Goal: Task Accomplishment & Management: Manage account settings

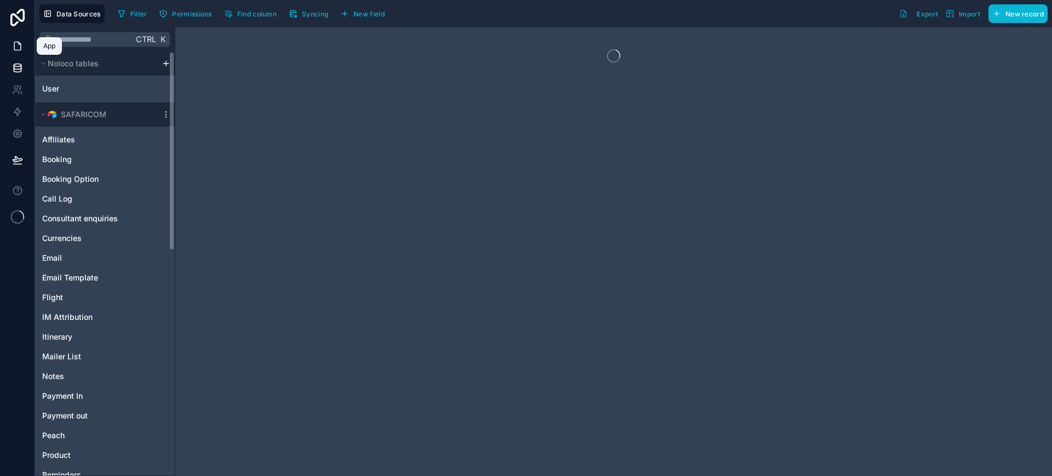
click at [24, 41] on link at bounding box center [17, 46] width 35 height 22
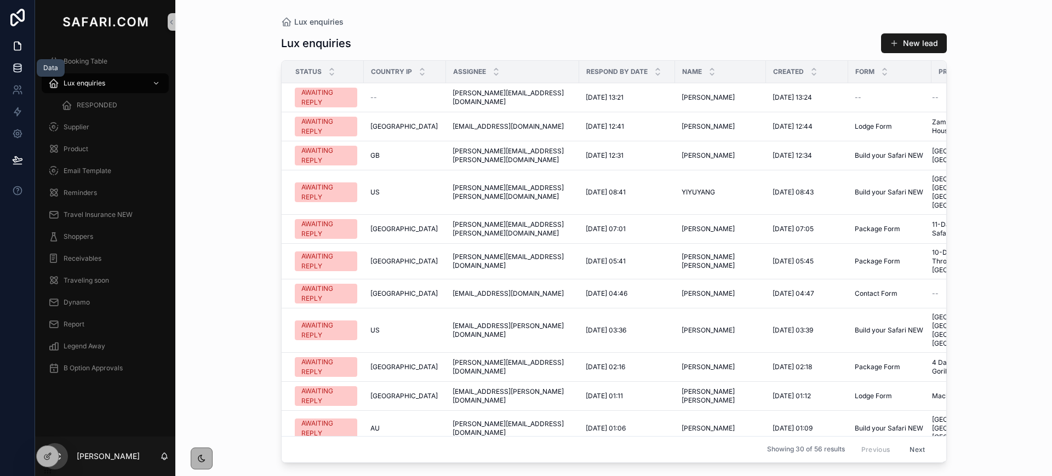
click at [15, 65] on icon at bounding box center [17, 67] width 11 height 11
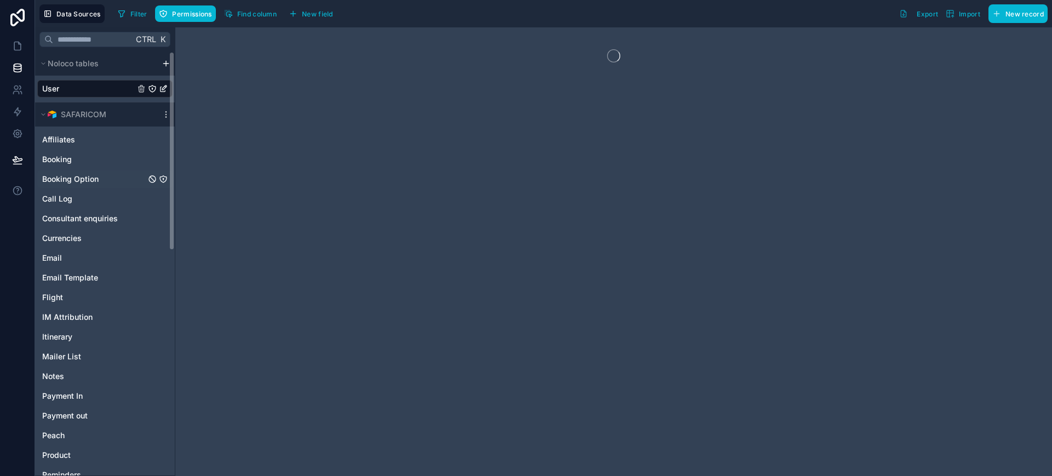
scroll to position [478, 0]
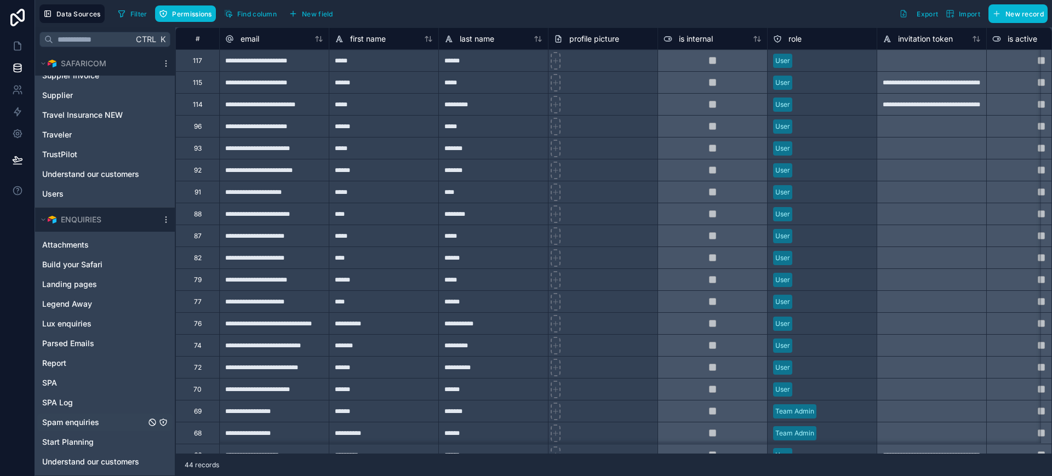
click at [77, 418] on span "Spam enquiries" at bounding box center [70, 422] width 57 height 11
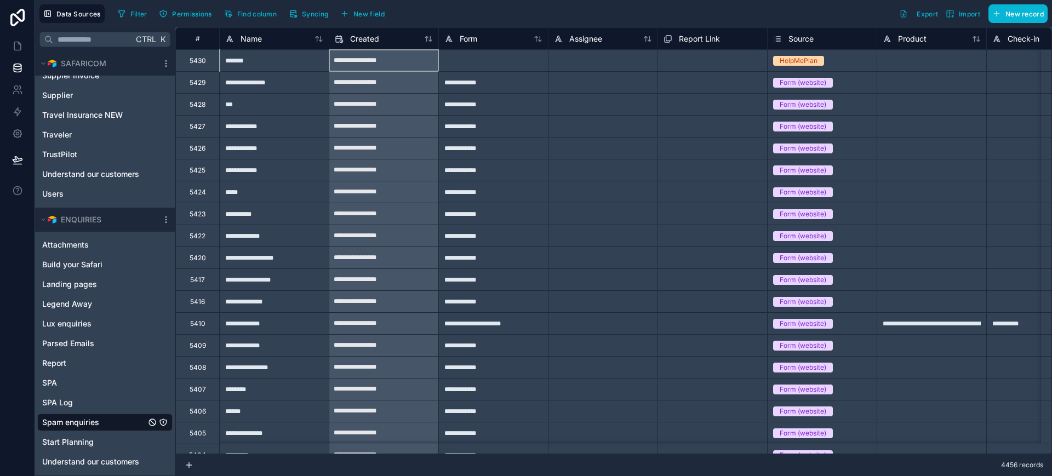
click at [370, 58] on div "**********" at bounding box center [383, 61] width 109 height 18
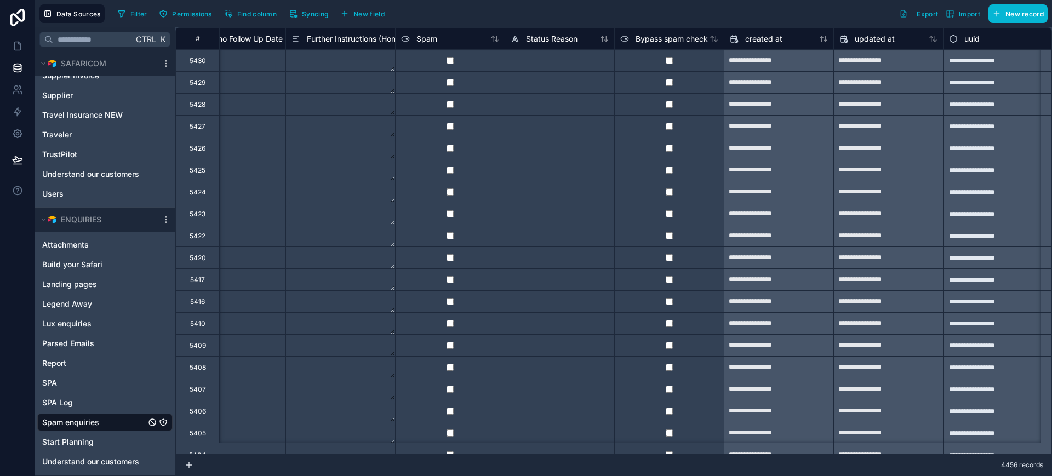
scroll to position [0, 3890]
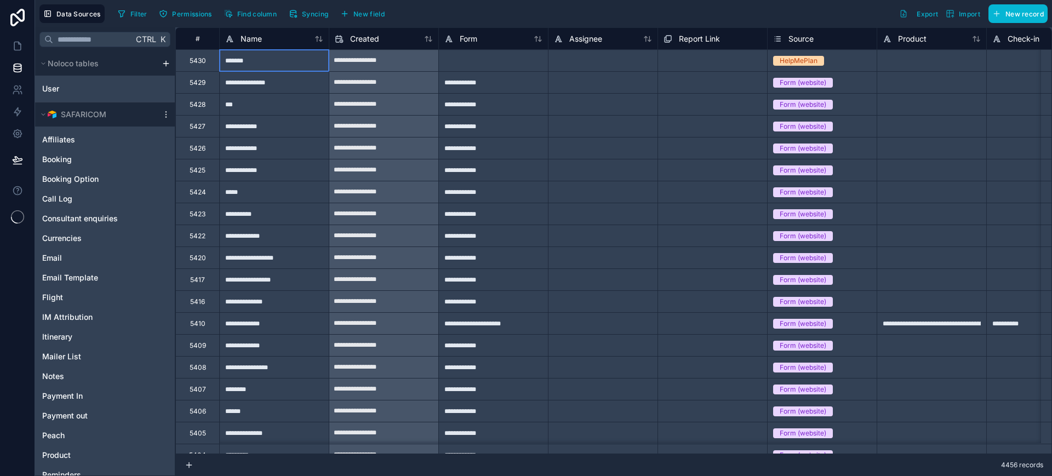
click at [305, 63] on div "*******" at bounding box center [274, 60] width 110 height 22
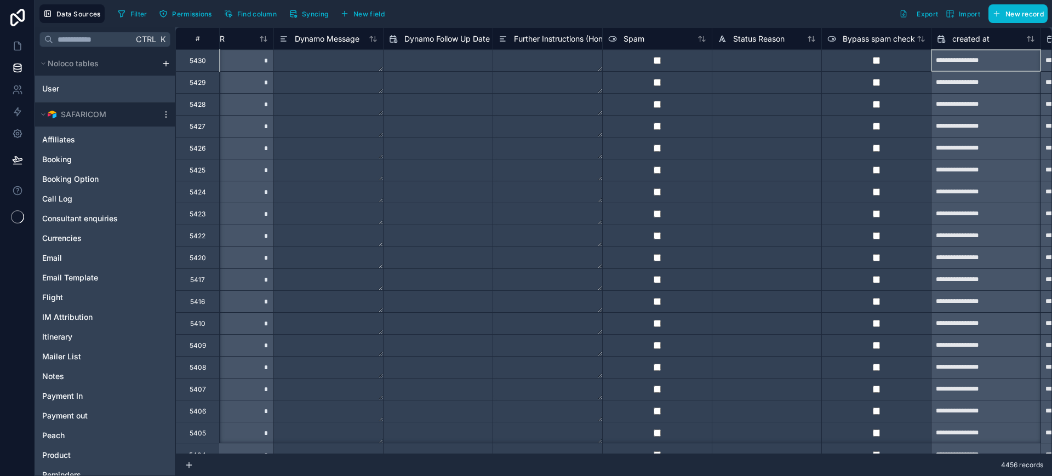
scroll to position [0, 3781]
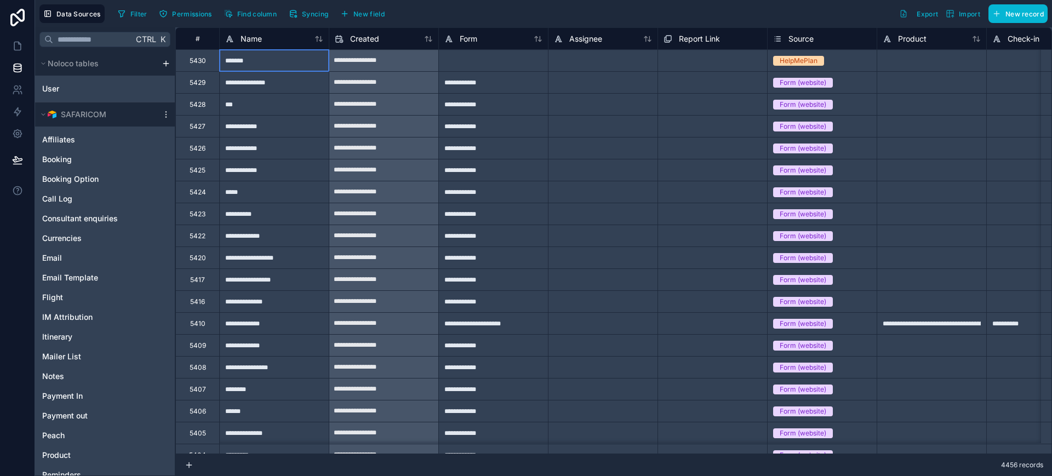
click at [305, 63] on div "*******" at bounding box center [274, 60] width 110 height 22
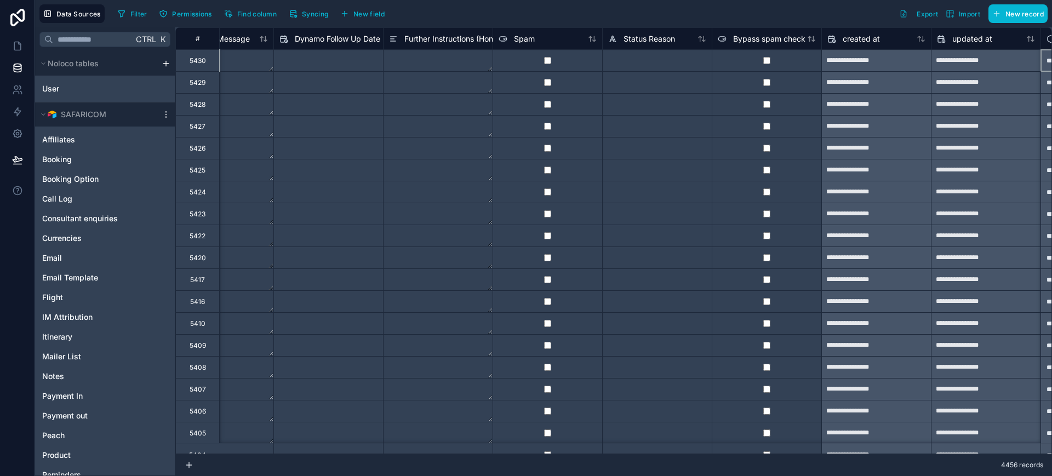
scroll to position [0, 3890]
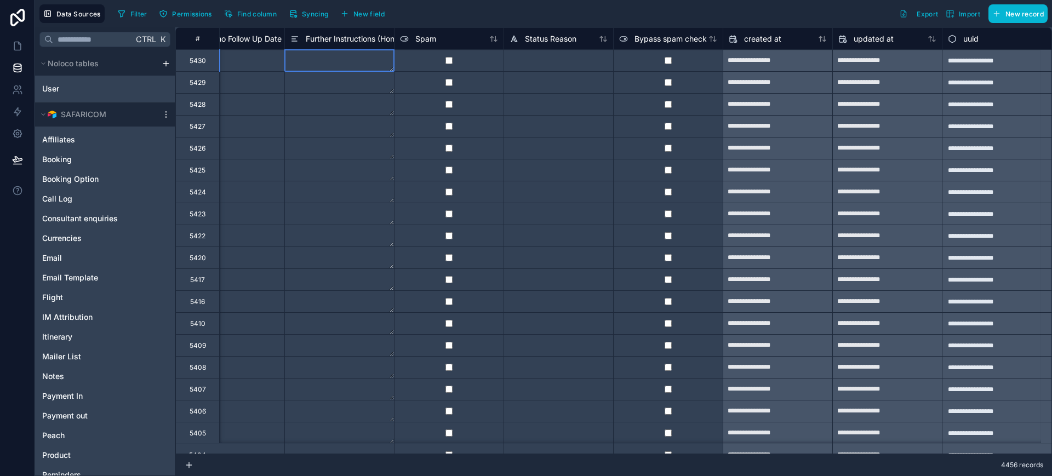
click at [303, 62] on textarea at bounding box center [339, 60] width 109 height 21
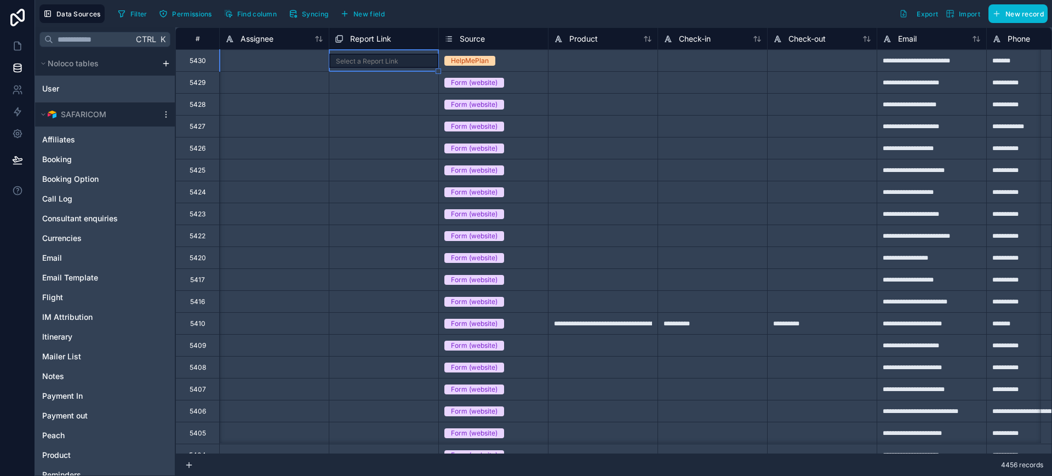
scroll to position [0, 0]
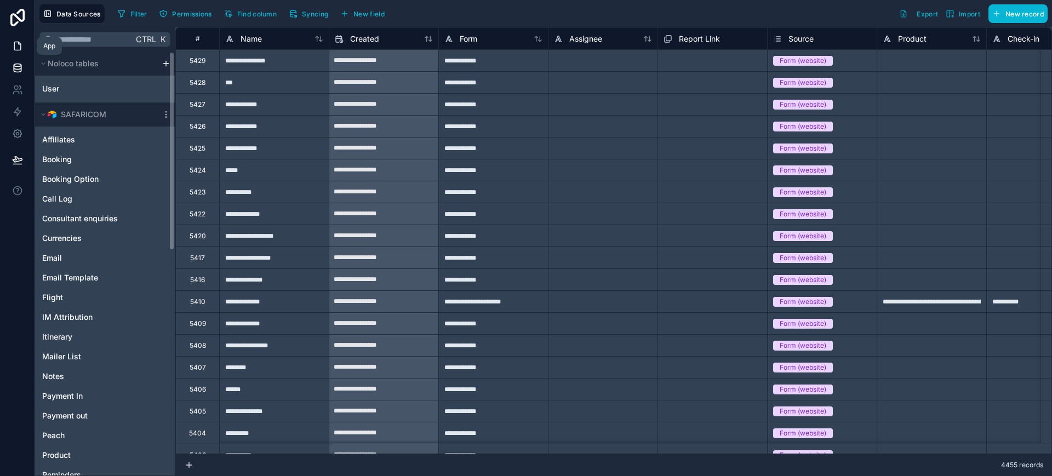
click at [13, 41] on icon at bounding box center [17, 46] width 11 height 11
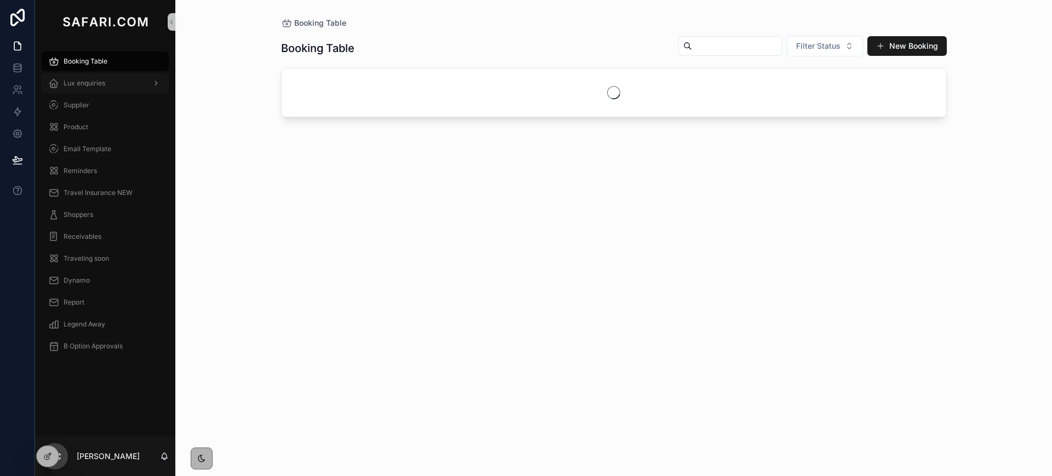
click at [91, 82] on span "Lux enquiries" at bounding box center [85, 83] width 42 height 9
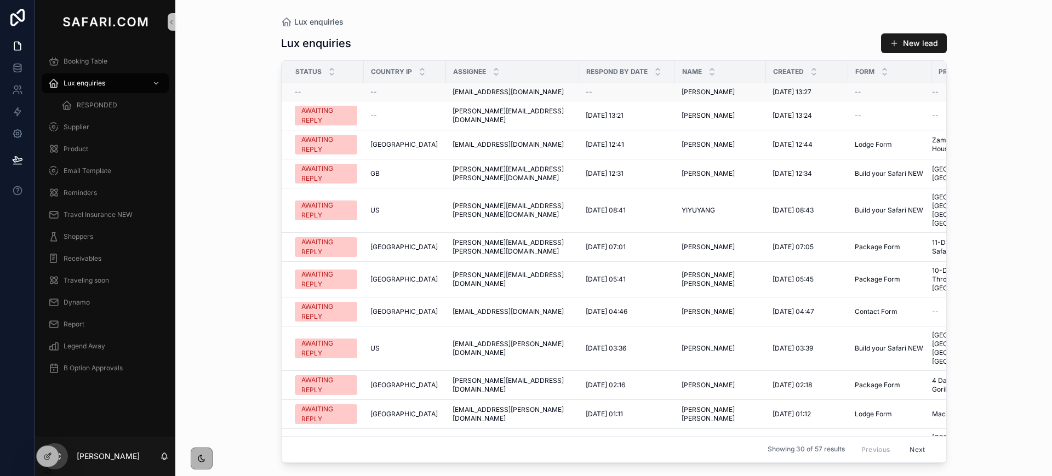
click at [692, 92] on span "Natalie" at bounding box center [708, 92] width 53 height 9
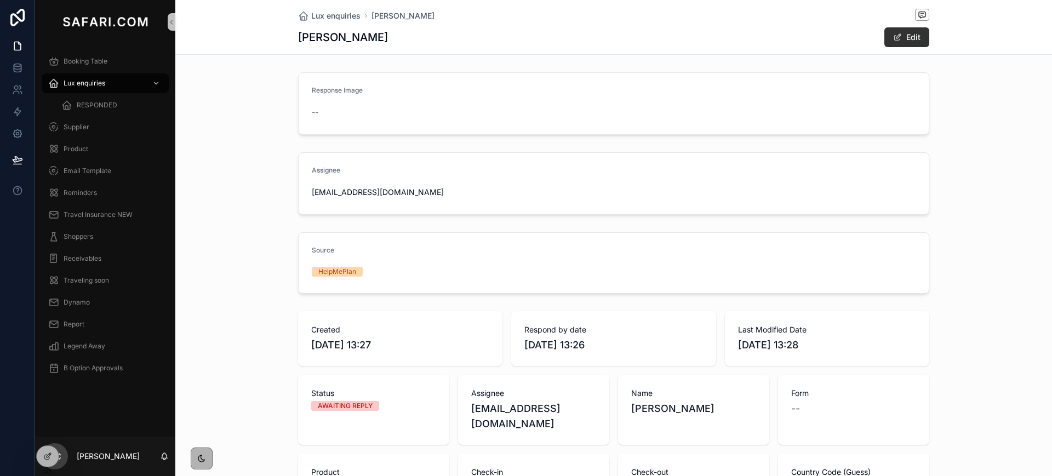
click at [899, 39] on button "Edit" at bounding box center [906, 37] width 45 height 20
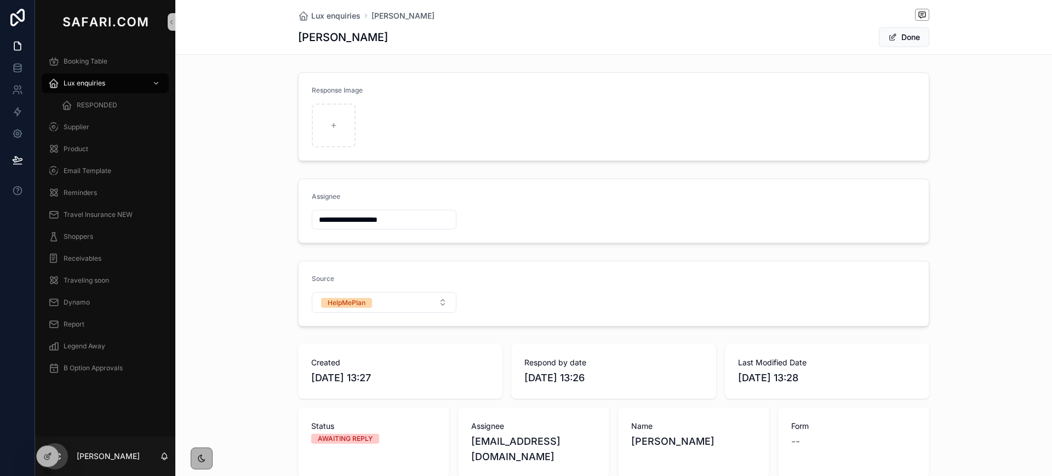
click at [341, 220] on input "**********" at bounding box center [384, 219] width 144 height 15
type input "**********"
click at [891, 42] on button "Done" at bounding box center [904, 37] width 50 height 20
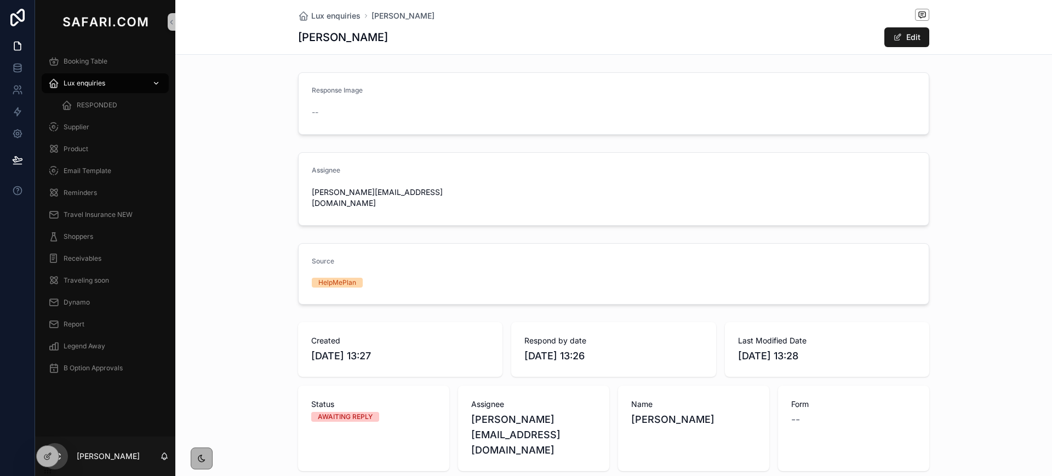
click at [95, 79] on span "Lux enquiries" at bounding box center [85, 83] width 42 height 9
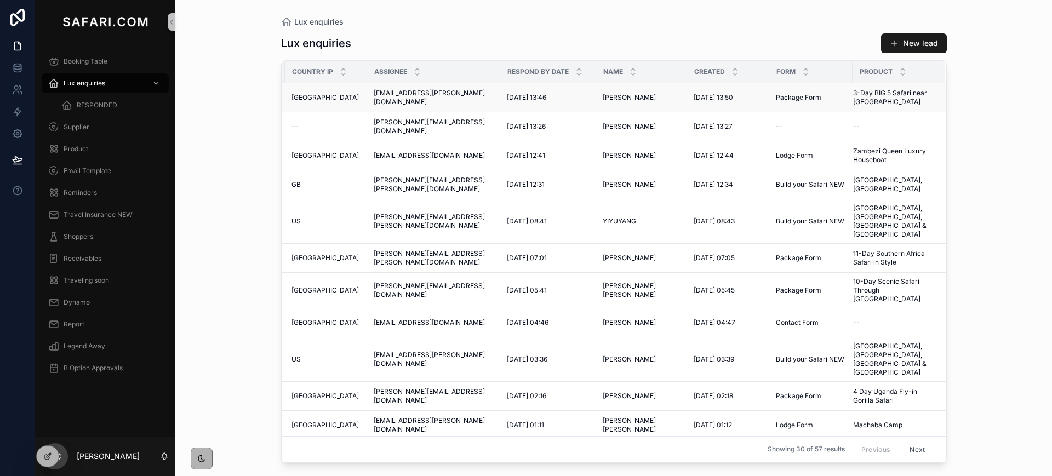
scroll to position [0, 81]
click at [107, 99] on div "RESPONDED" at bounding box center [111, 105] width 101 height 18
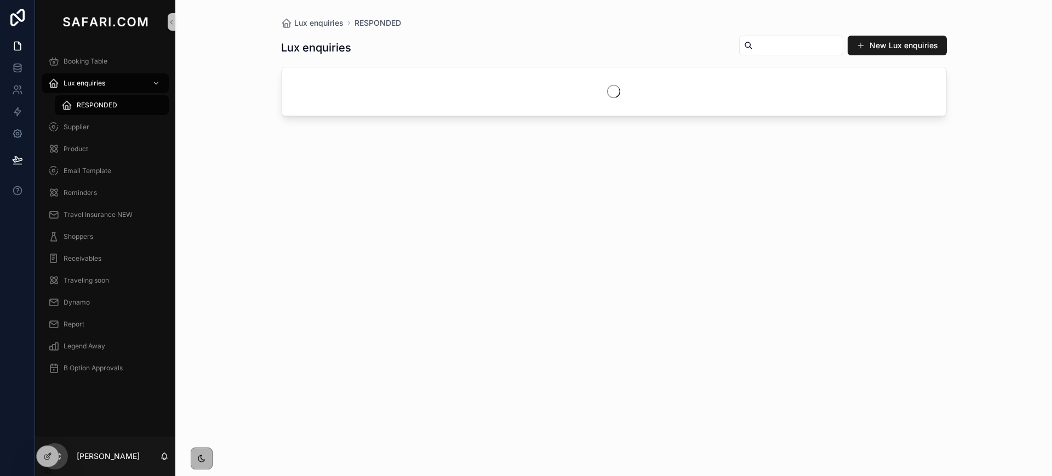
click at [782, 47] on input "scrollable content" at bounding box center [798, 45] width 90 height 15
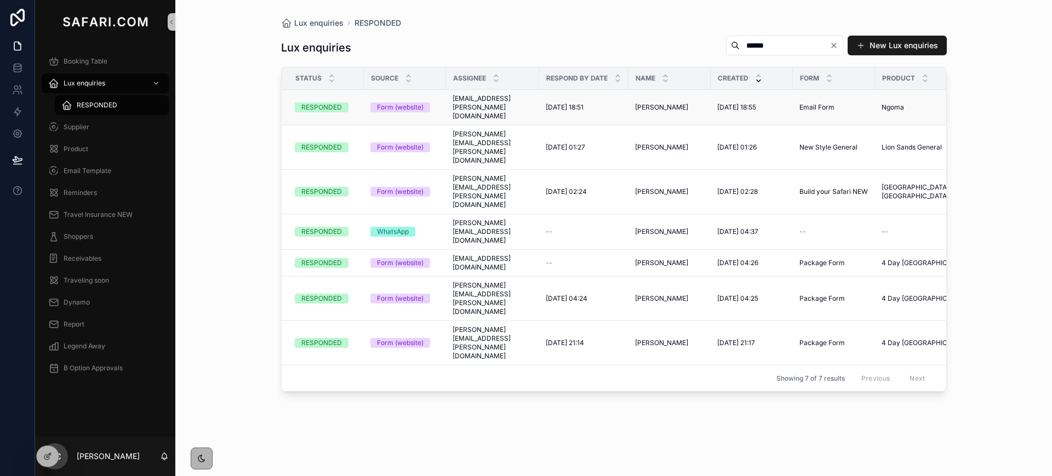
type input "******"
click at [646, 103] on span "[PERSON_NAME]" at bounding box center [661, 107] width 53 height 9
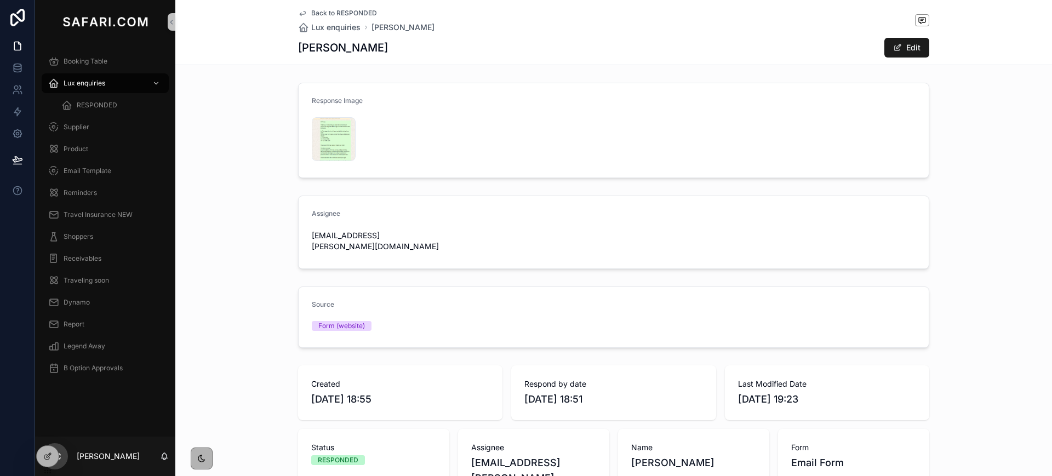
click at [298, 18] on div "Back to RESPONDED Lux enquiries Yvette Wade" at bounding box center [366, 21] width 136 height 24
click at [298, 16] on icon "scrollable content" at bounding box center [302, 13] width 9 height 9
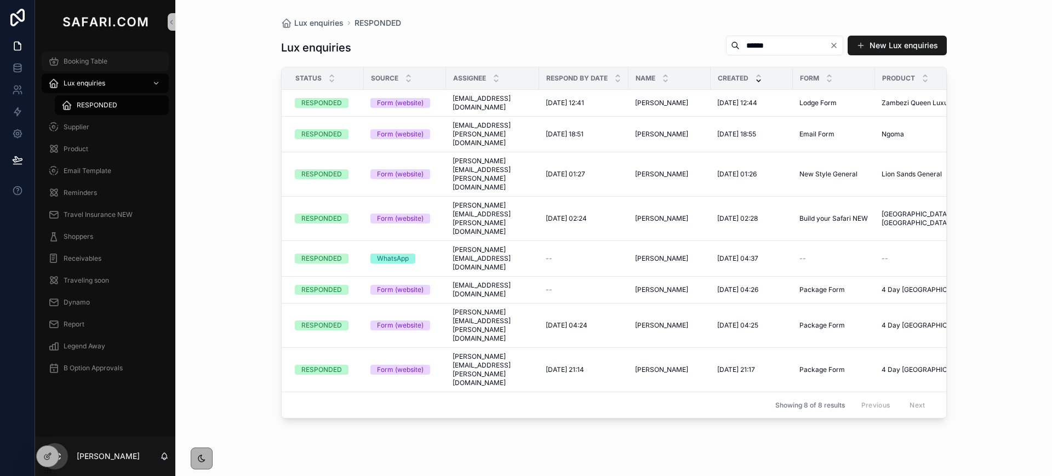
click at [108, 64] on div "Booking Table" at bounding box center [105, 62] width 114 height 18
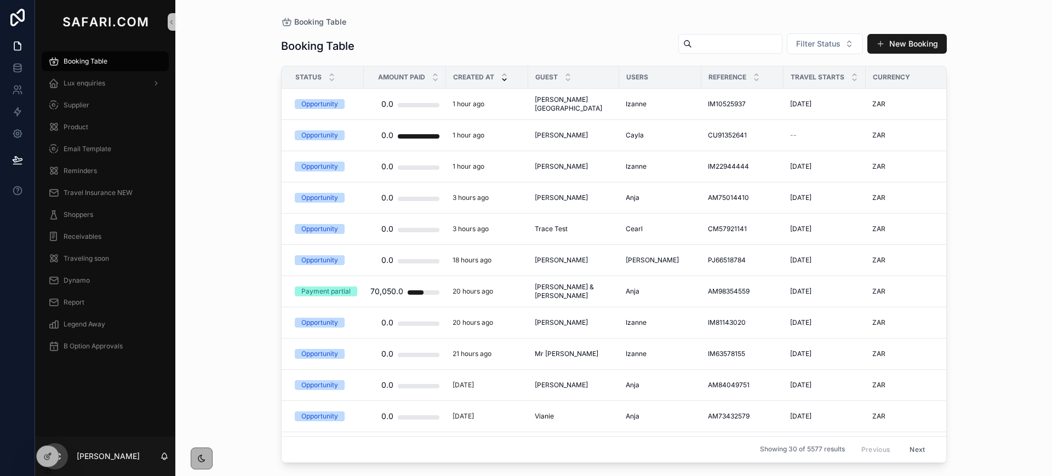
click at [706, 49] on input "scrollable content" at bounding box center [737, 43] width 90 height 15
type input "***"
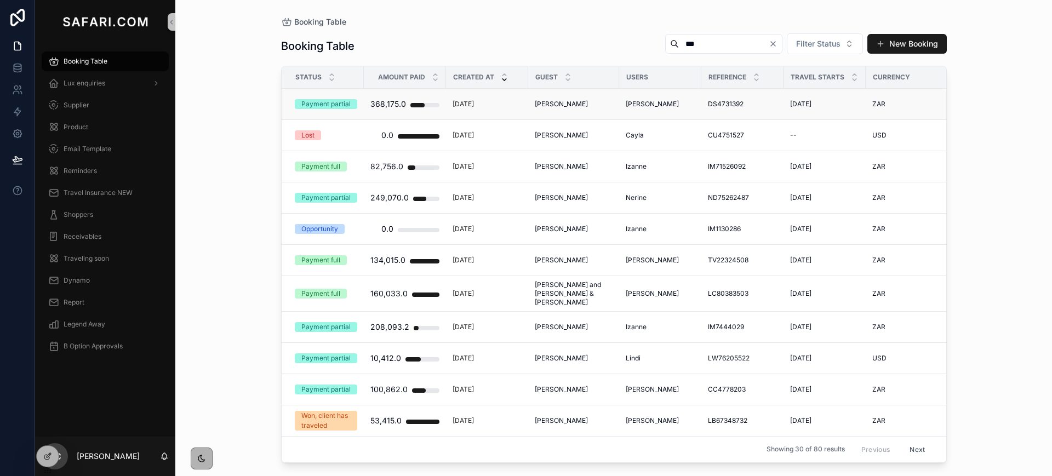
click at [550, 101] on span "Jan Potts" at bounding box center [561, 104] width 53 height 9
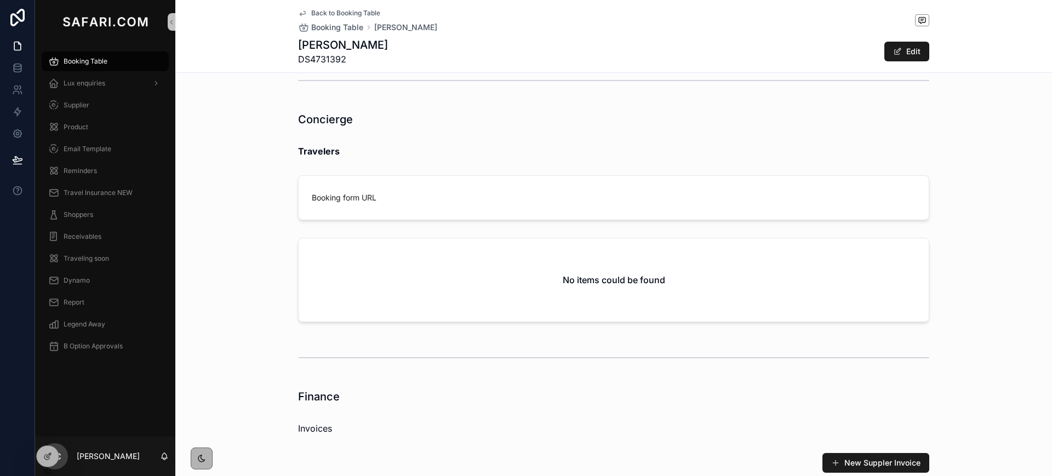
scroll to position [915, 0]
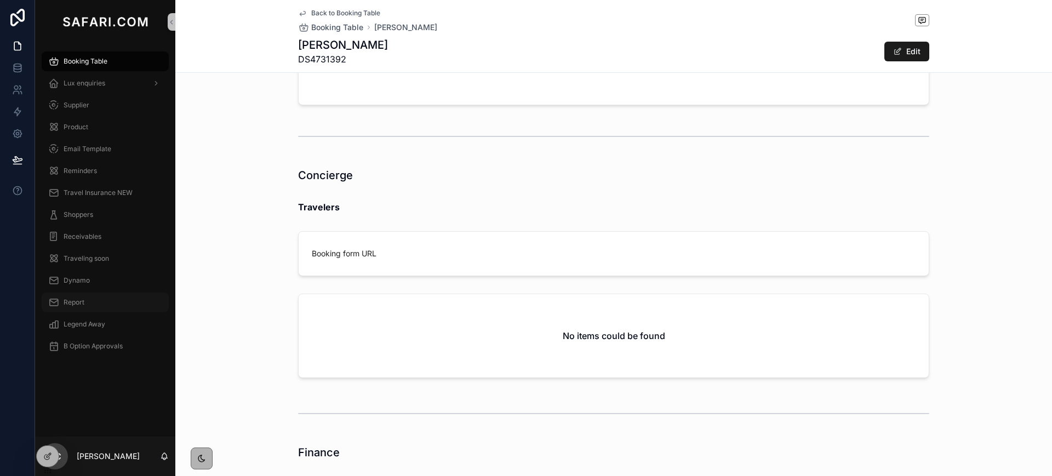
click at [76, 306] on span "Report" at bounding box center [74, 302] width 21 height 9
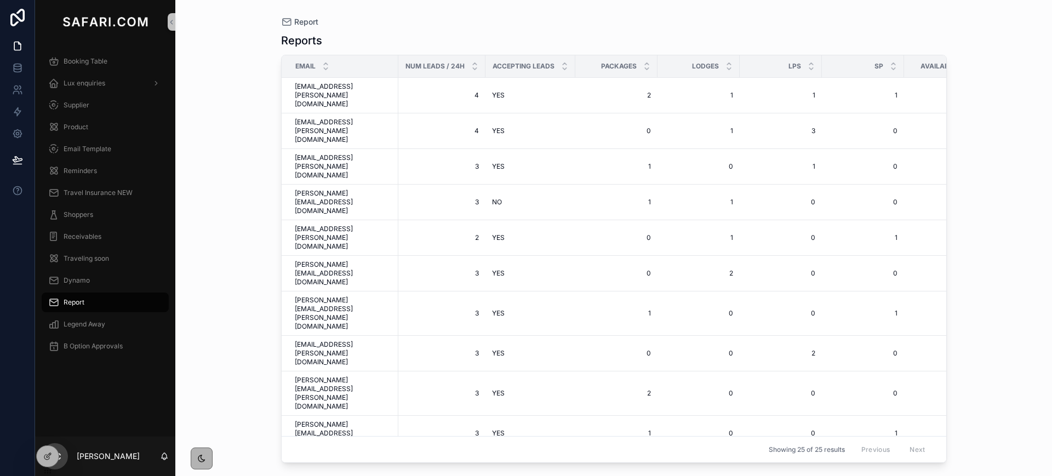
scroll to position [121, 0]
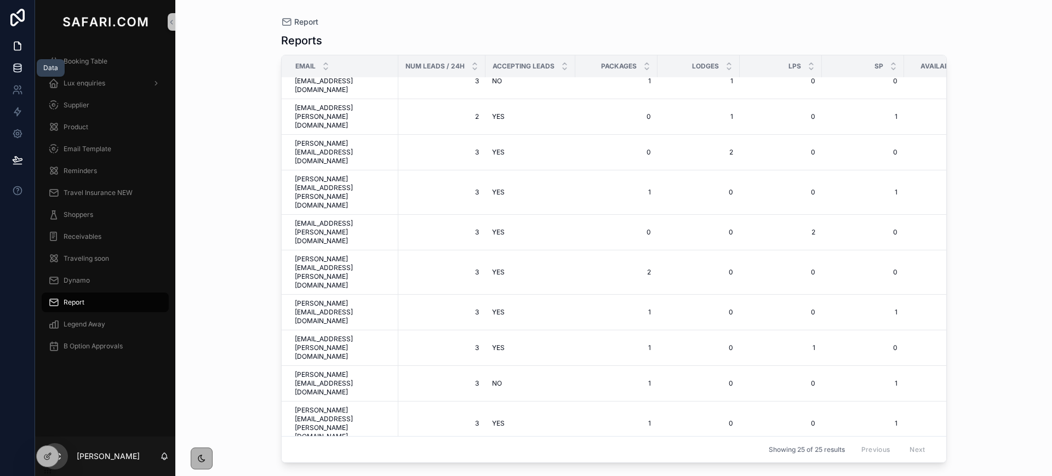
click at [4, 60] on link at bounding box center [17, 68] width 35 height 22
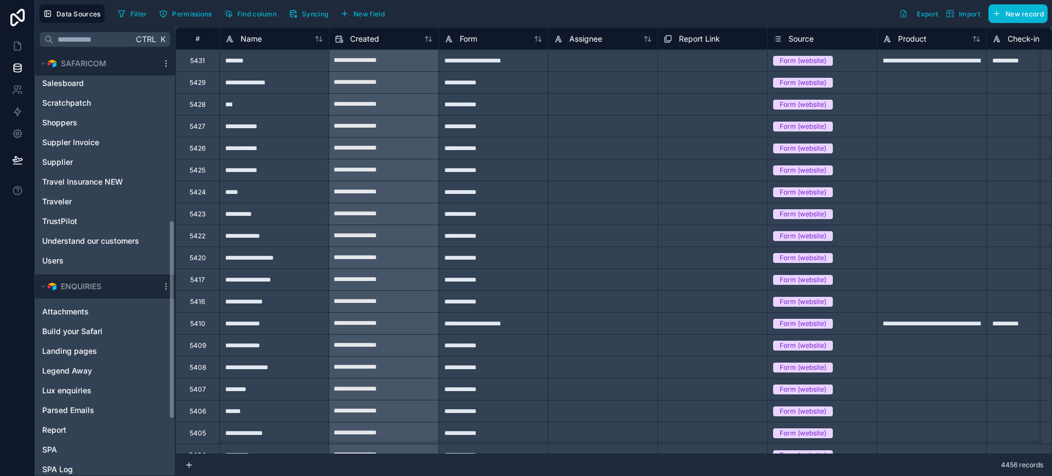
scroll to position [478, 0]
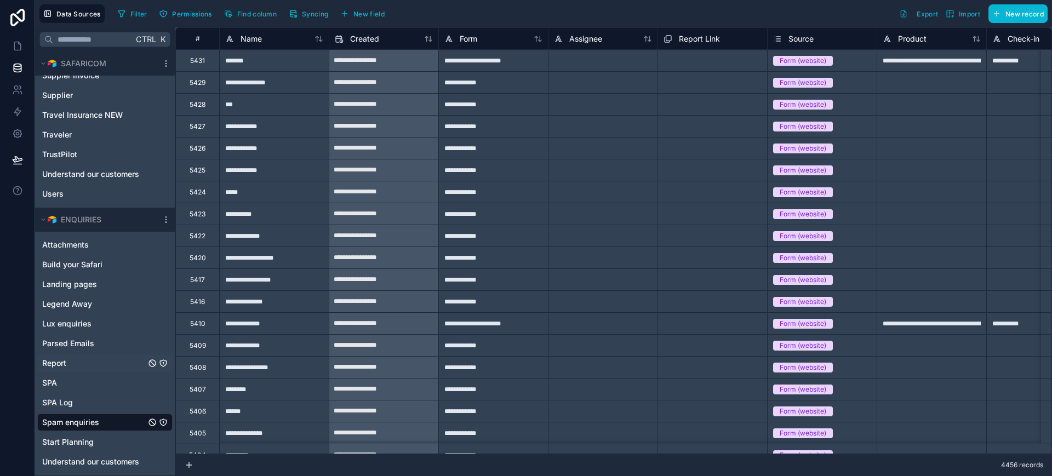
click at [60, 363] on span "Report" at bounding box center [54, 363] width 24 height 11
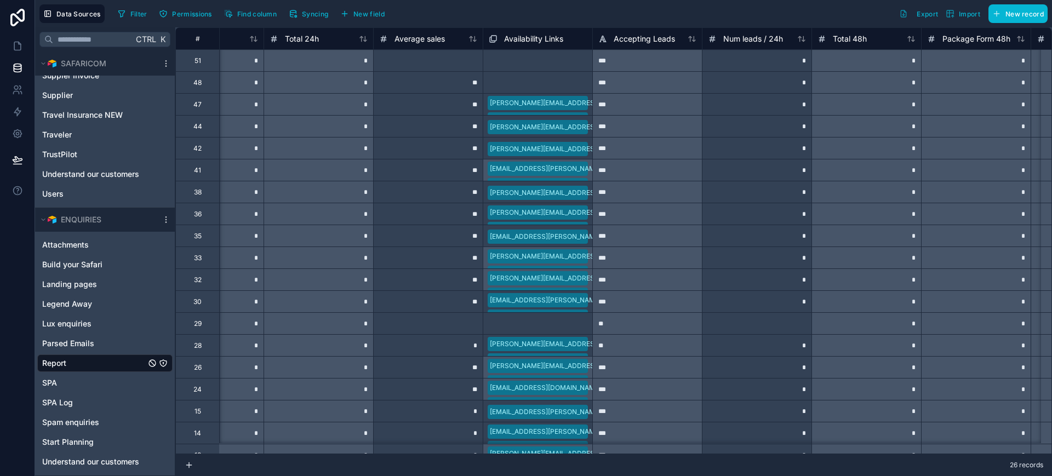
scroll to position [0, 1933]
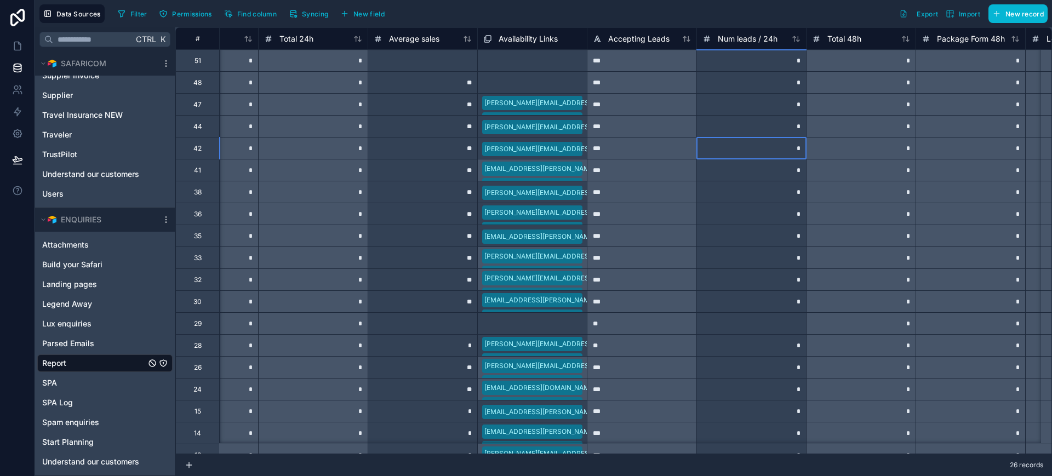
click at [759, 148] on div "*" at bounding box center [751, 148] width 110 height 22
type input "*"
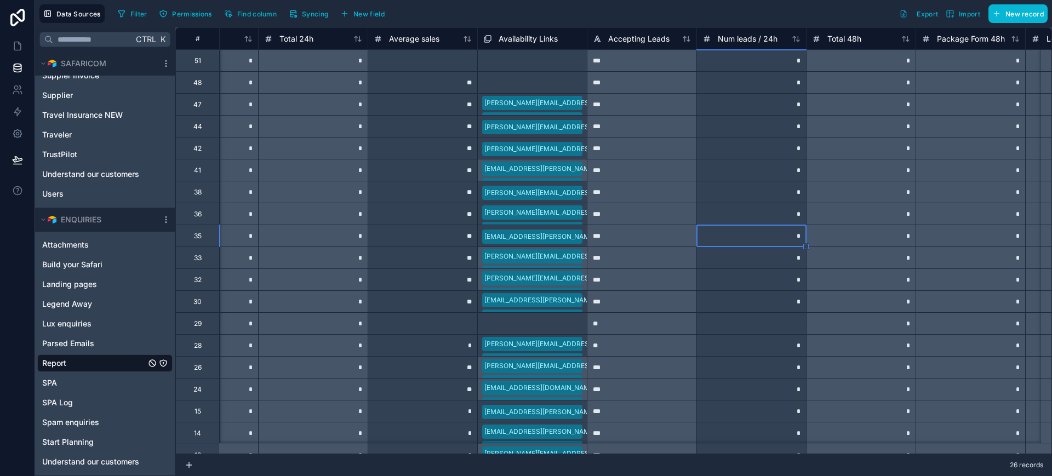
type input "*"
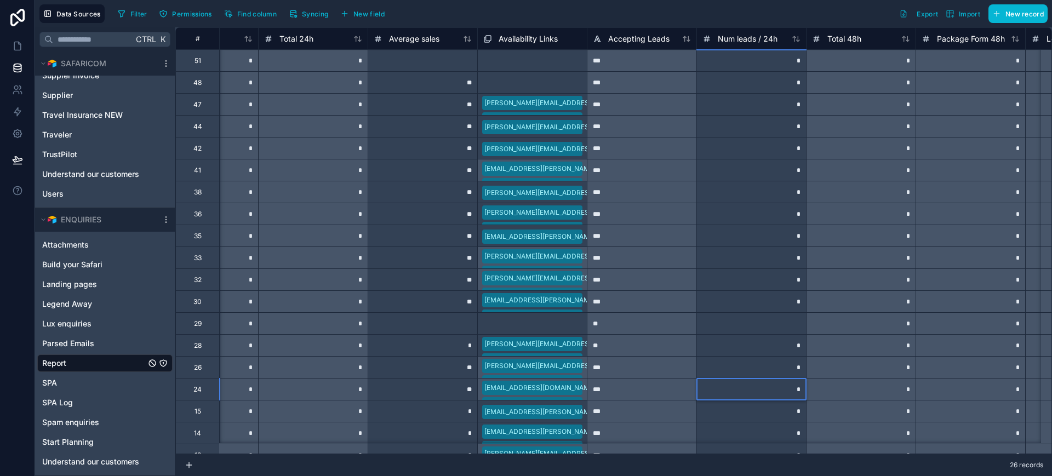
type input "*"
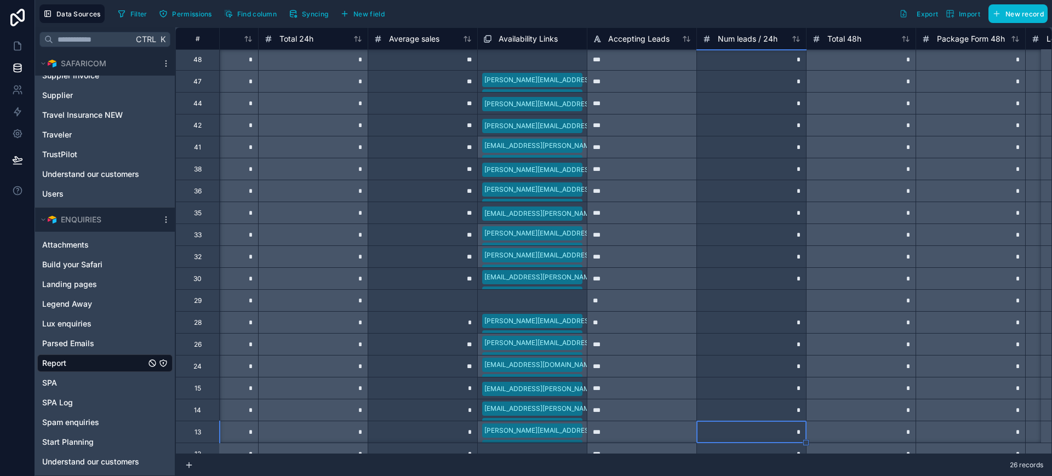
type input "*"
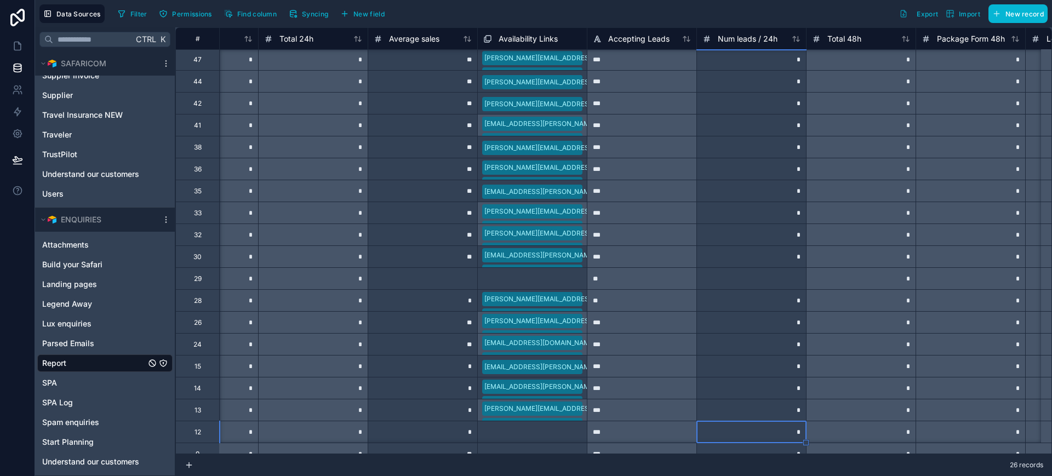
type input "*"
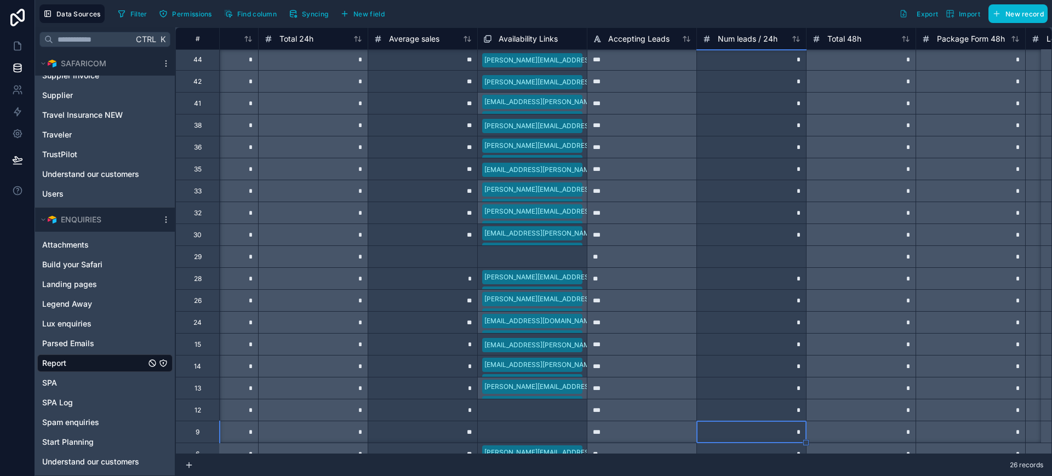
scroll to position [89, 1933]
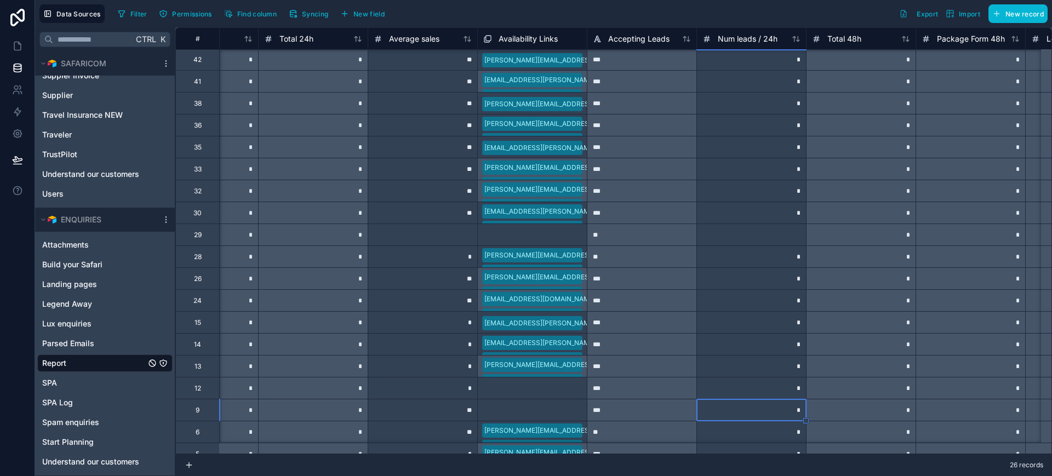
type input "*"
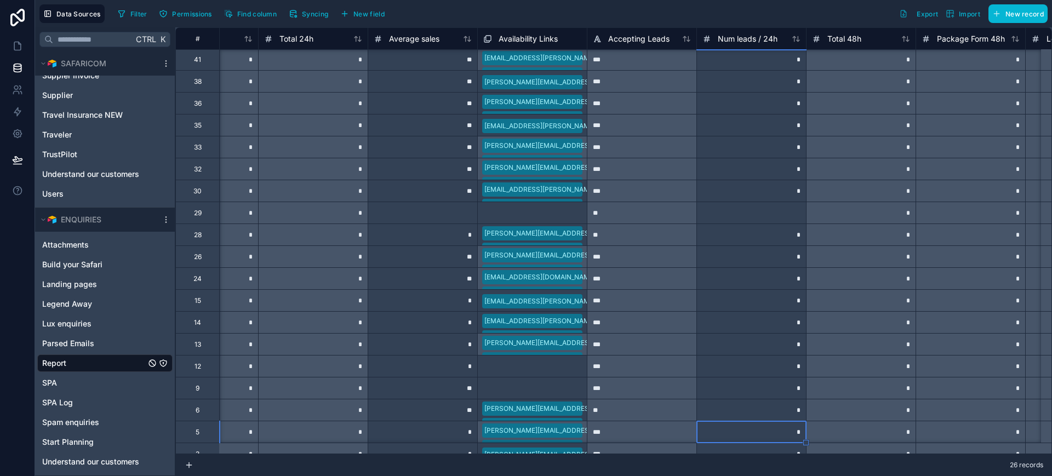
type input "*"
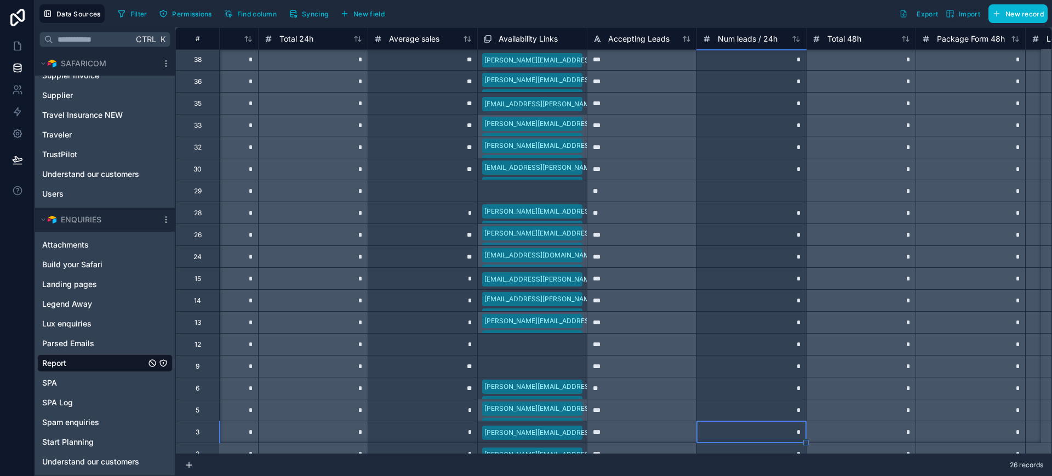
type input "*"
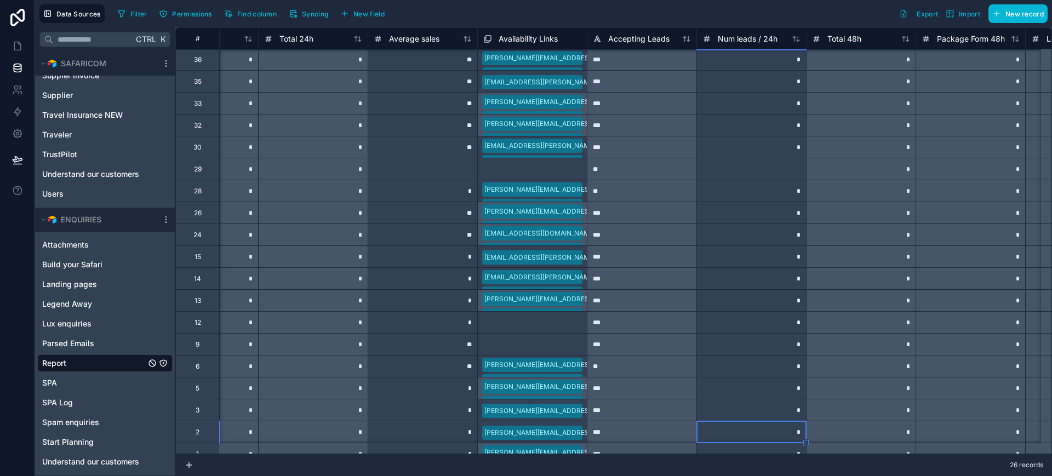
type input "*"
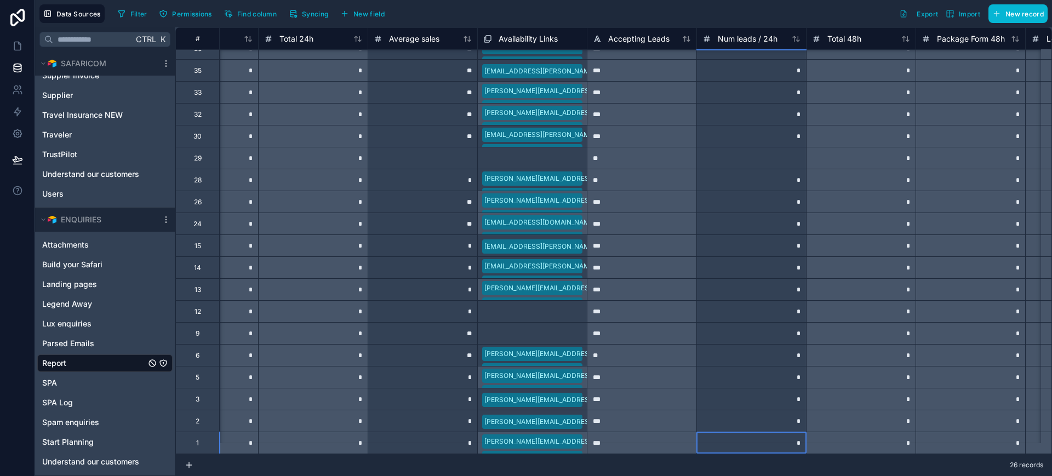
type input "*"
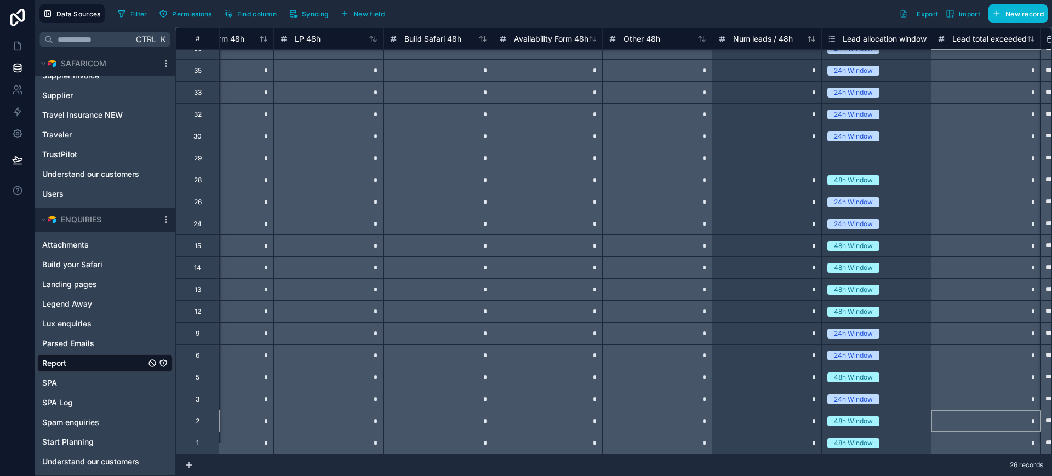
scroll to position [176, 2904]
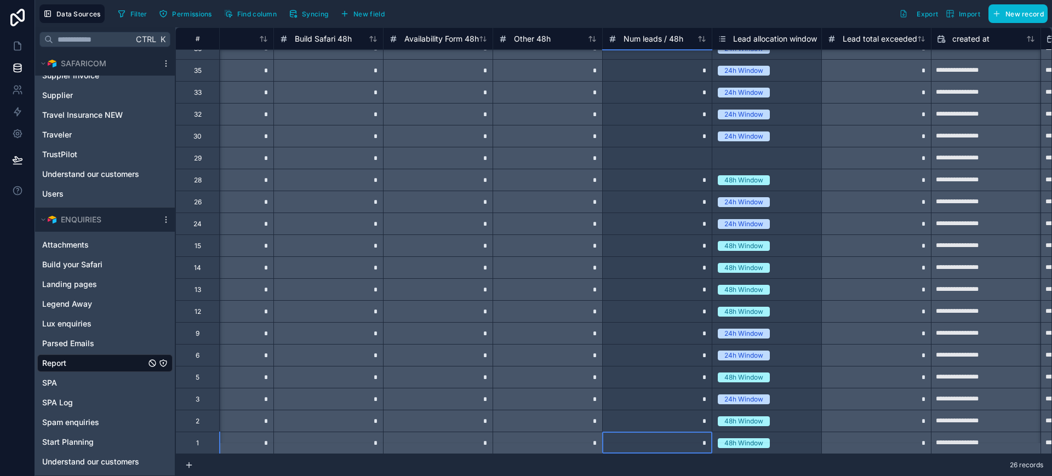
type input "*"
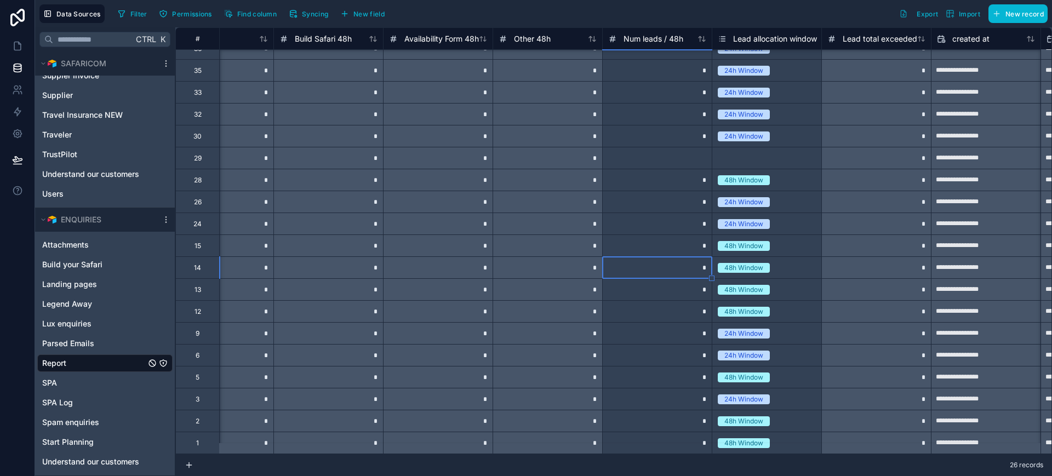
type input "*"
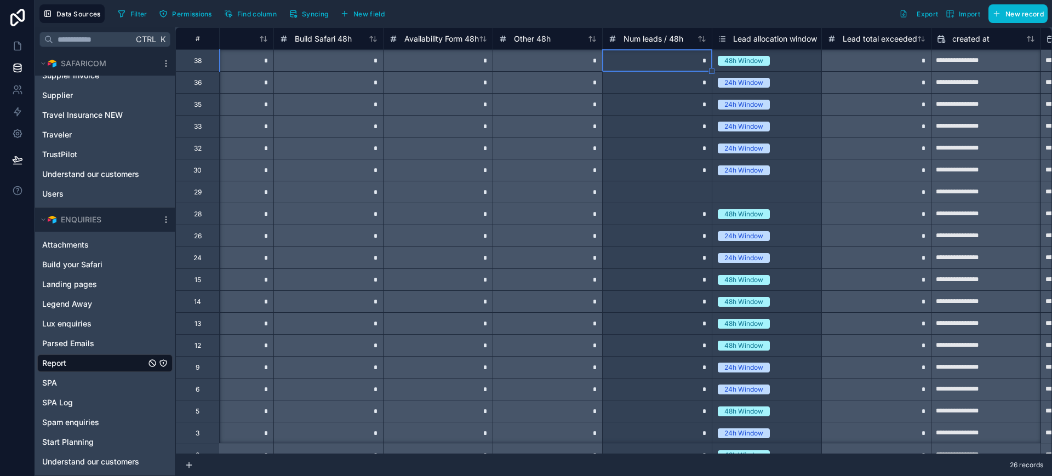
scroll to position [110, 2904]
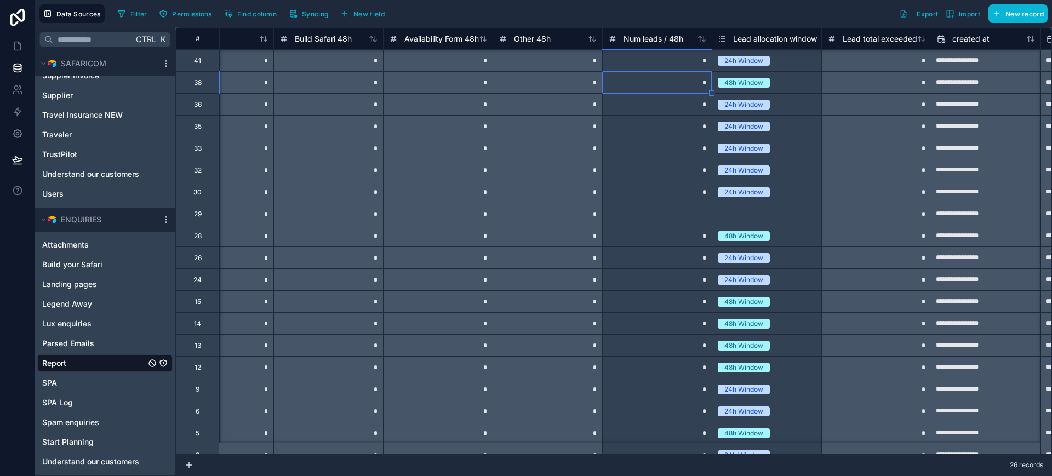
type input "*"
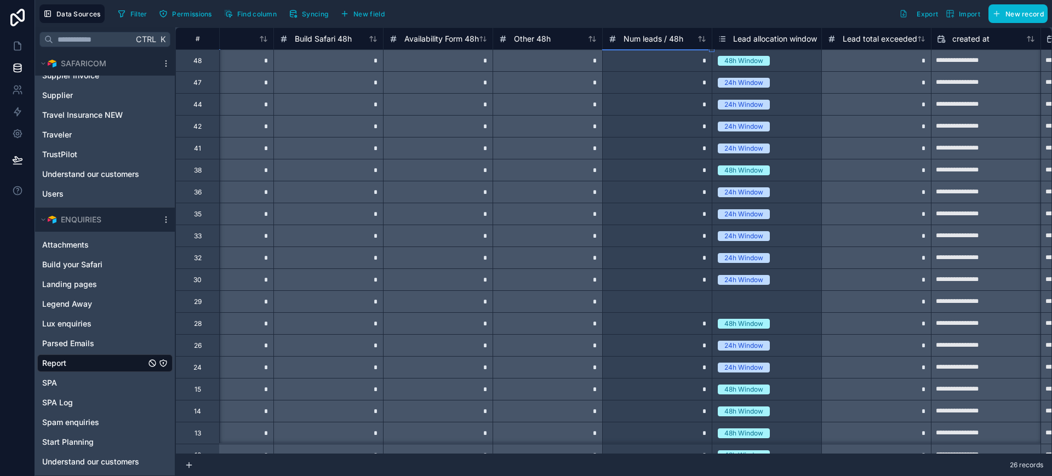
scroll to position [0, 2904]
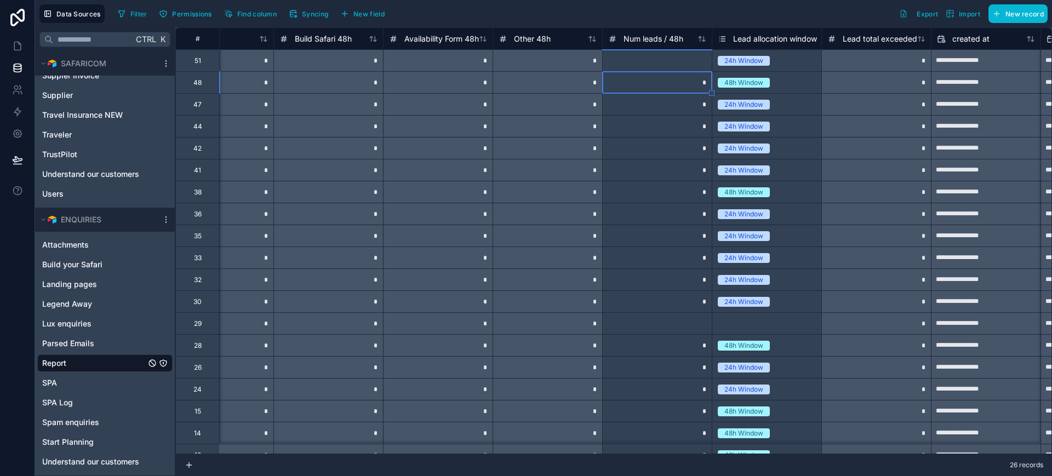
type input "*"
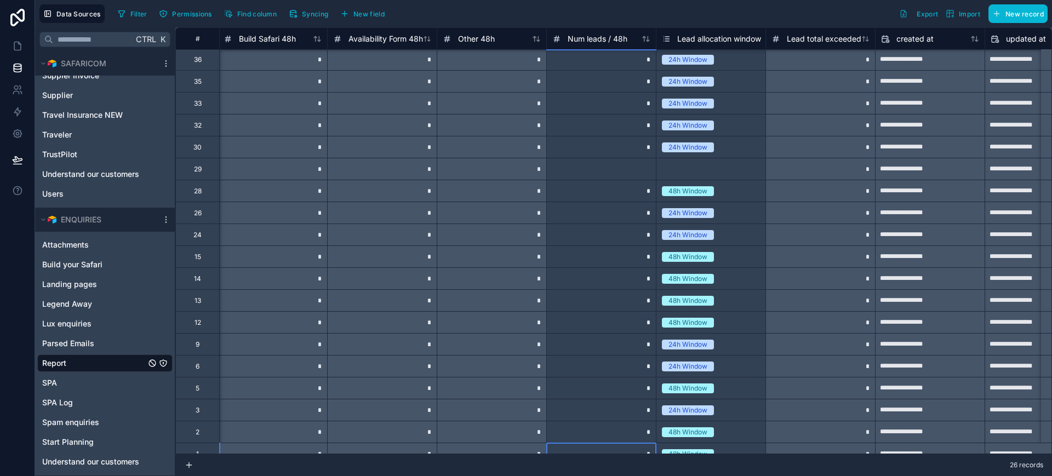
scroll to position [176, 2960]
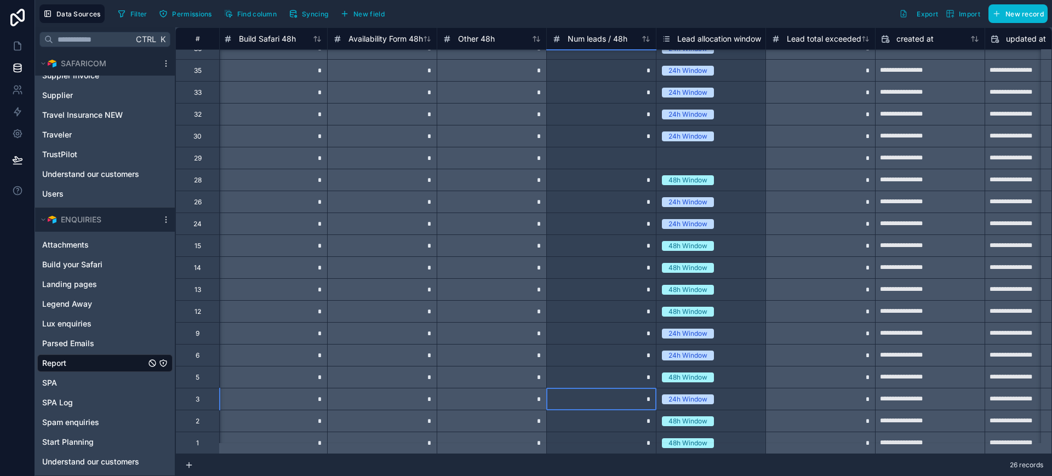
click at [622, 388] on div "*" at bounding box center [601, 399] width 110 height 22
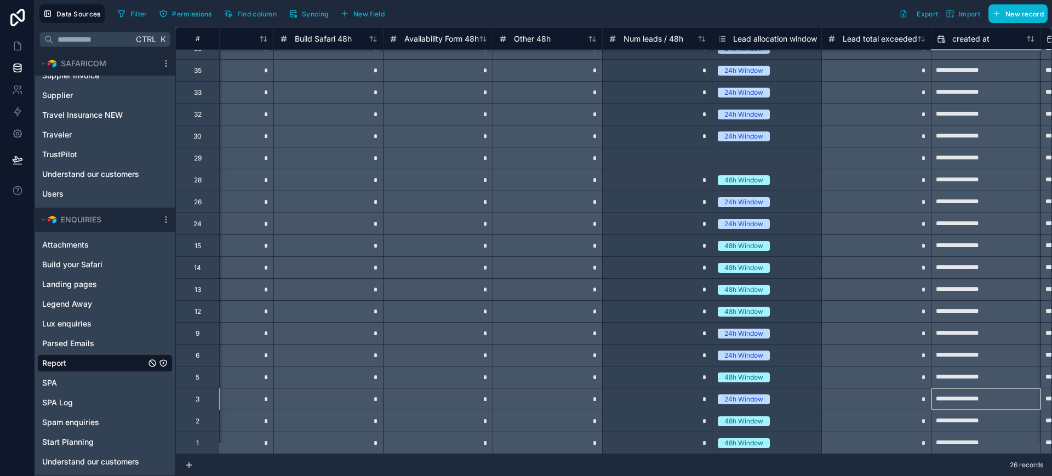
scroll to position [176, 3014]
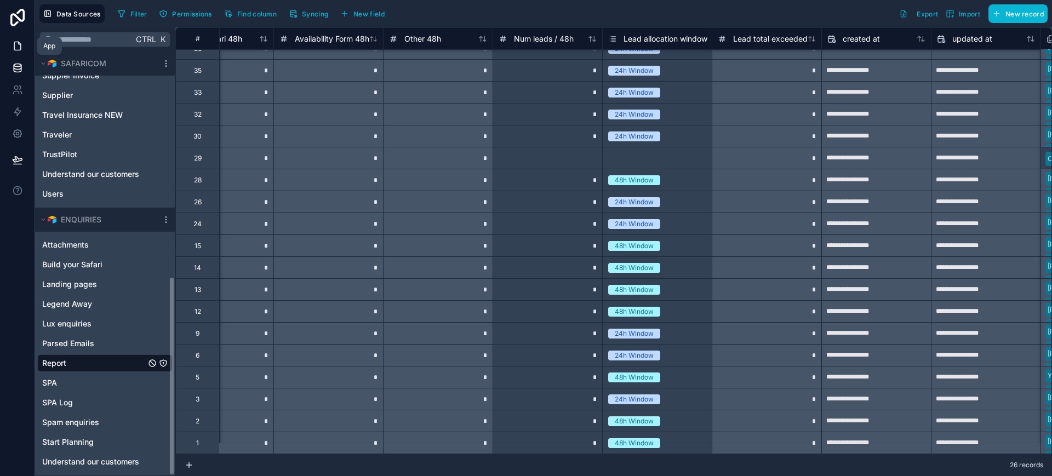
click at [18, 47] on icon at bounding box center [17, 46] width 11 height 11
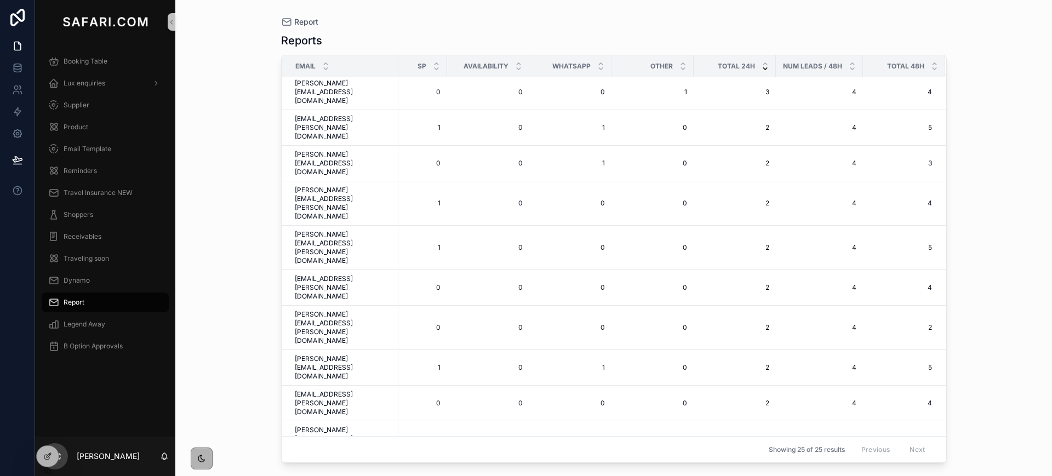
scroll to position [121, 466]
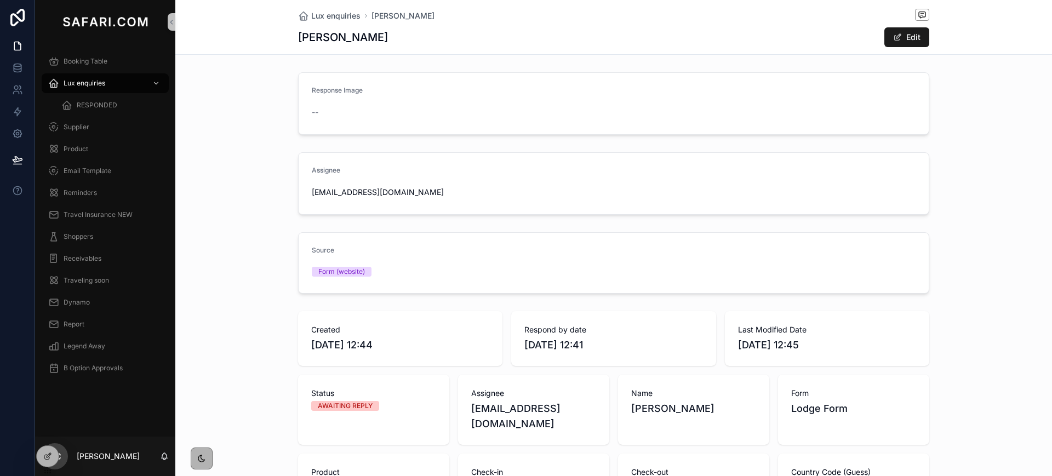
click at [913, 37] on button "Edit" at bounding box center [906, 37] width 45 height 20
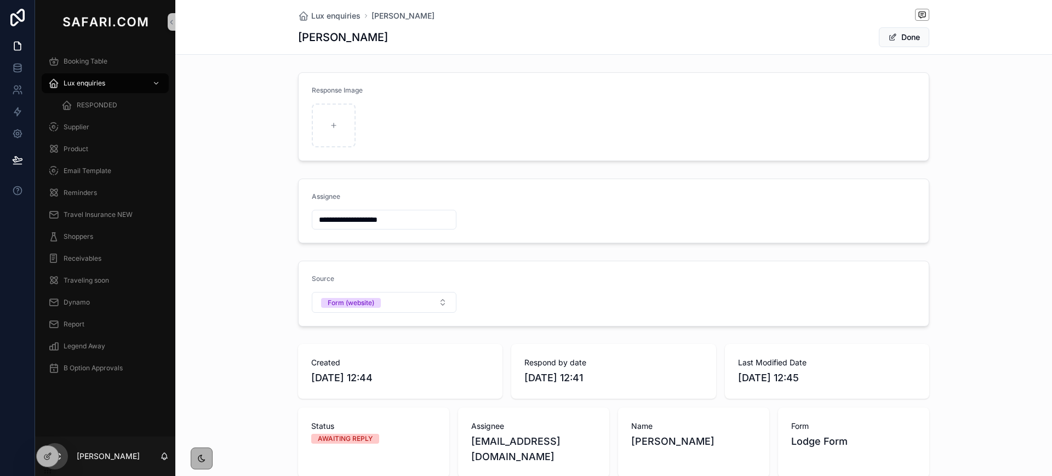
click at [329, 215] on input "**********" at bounding box center [384, 219] width 144 height 15
type input "**********"
click at [918, 35] on button "Done" at bounding box center [904, 37] width 50 height 20
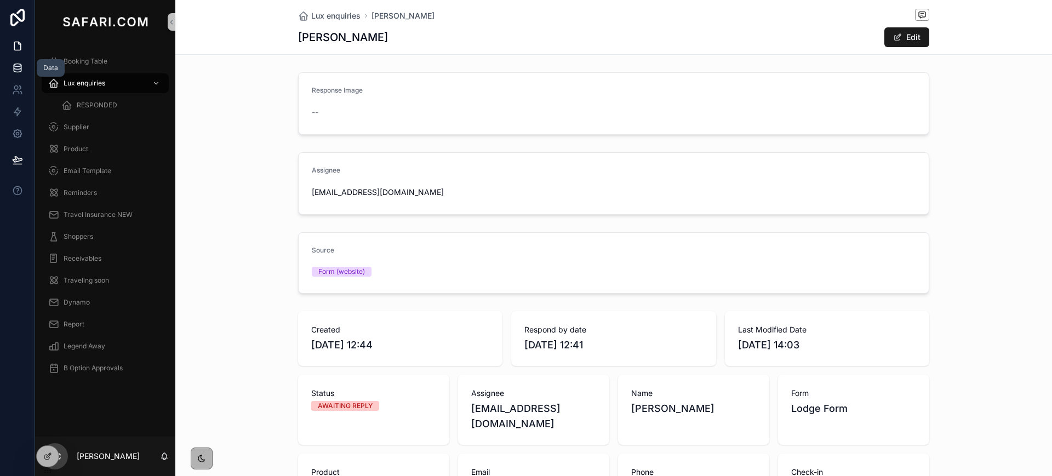
click at [6, 69] on link at bounding box center [17, 68] width 35 height 22
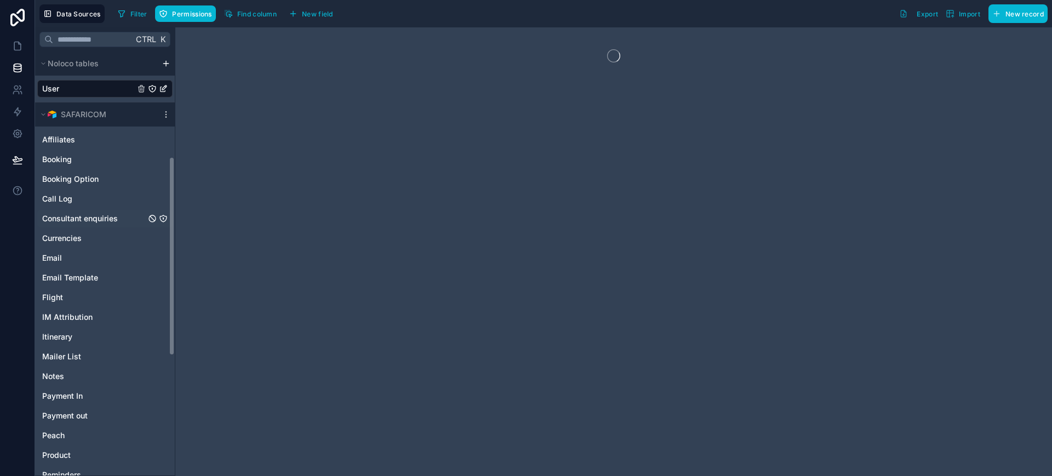
scroll to position [478, 0]
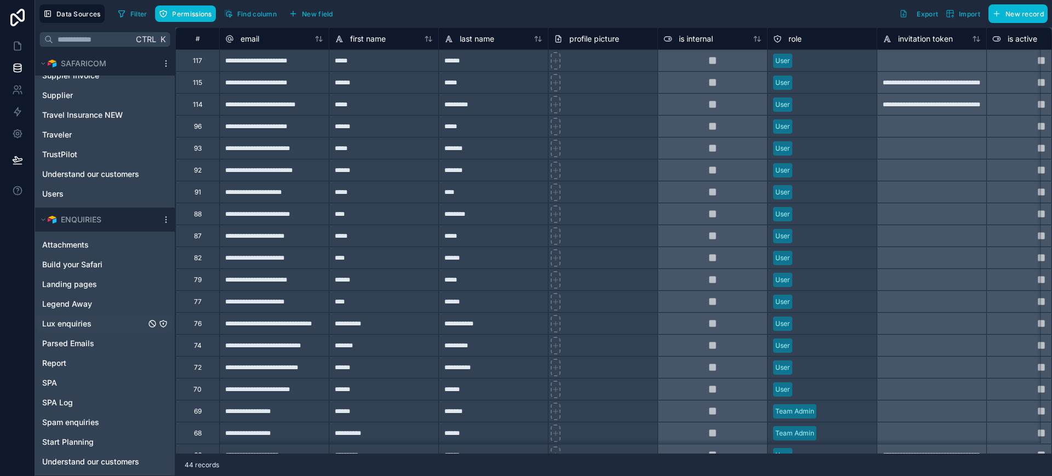
click at [61, 327] on span "Lux enquiries" at bounding box center [66, 323] width 49 height 11
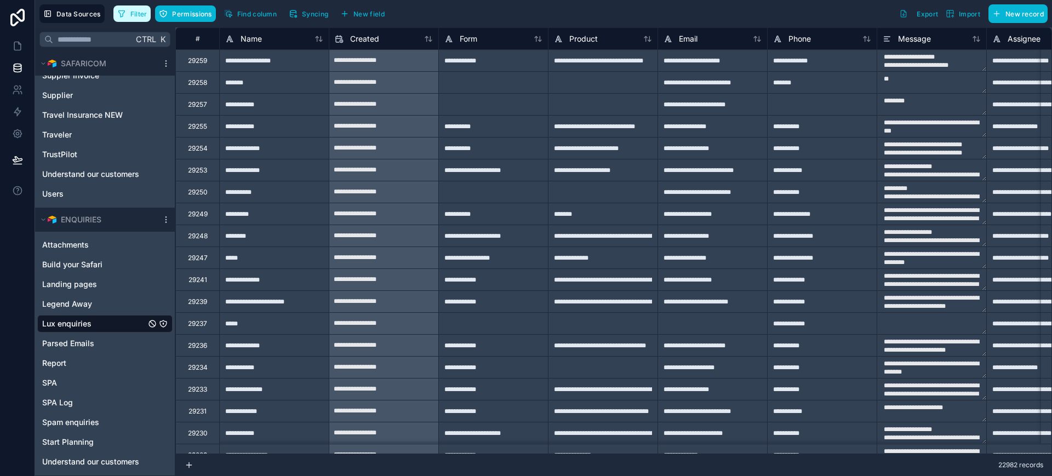
click at [134, 11] on span "Filter" at bounding box center [138, 14] width 17 height 8
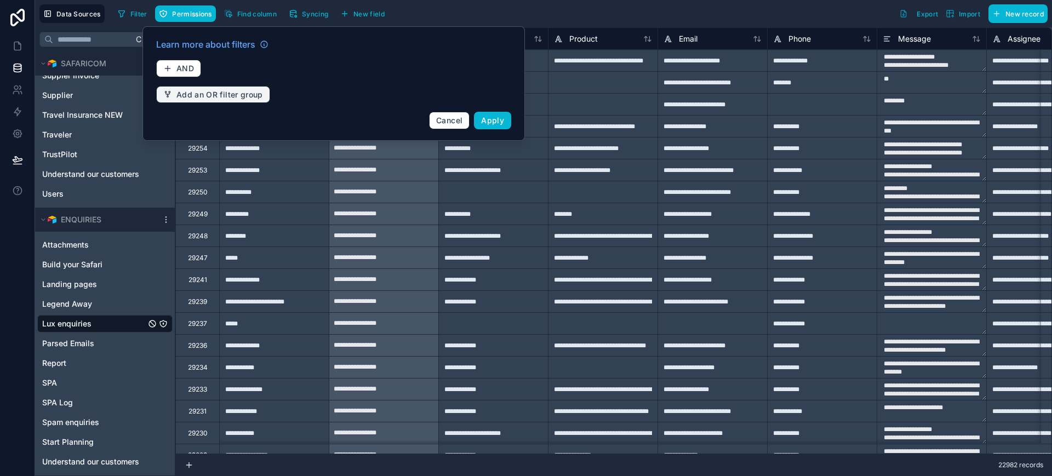
click at [193, 91] on span "Add an OR filter group" at bounding box center [219, 95] width 87 height 10
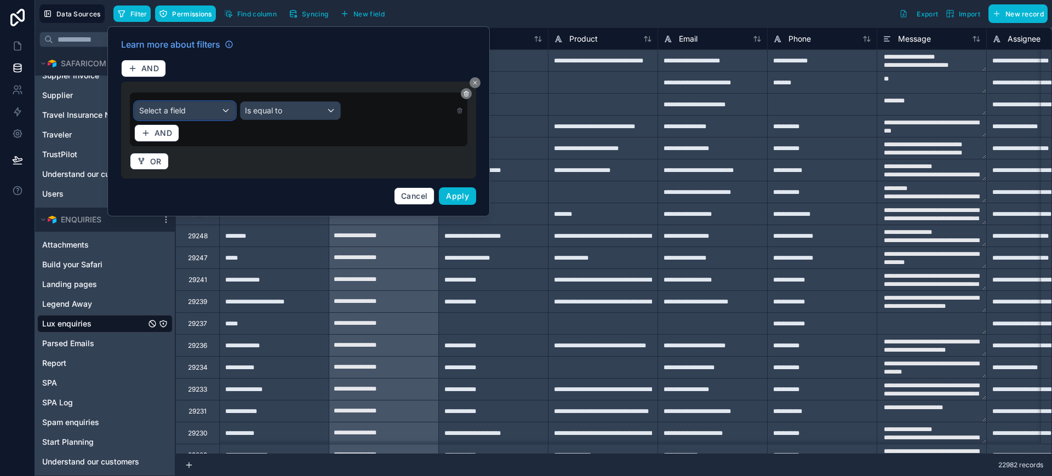
click at [204, 102] on div "Select a field" at bounding box center [185, 111] width 100 height 18
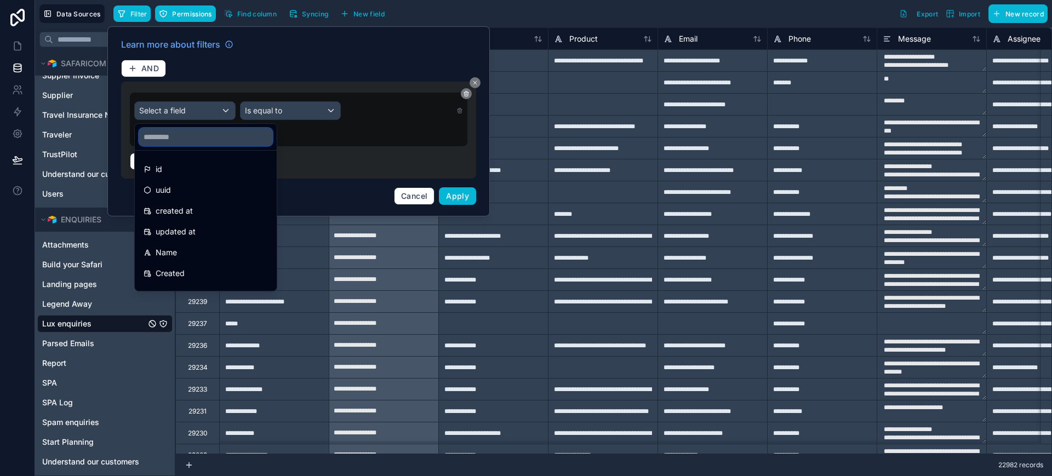
click at [194, 139] on input "text" at bounding box center [205, 137] width 133 height 18
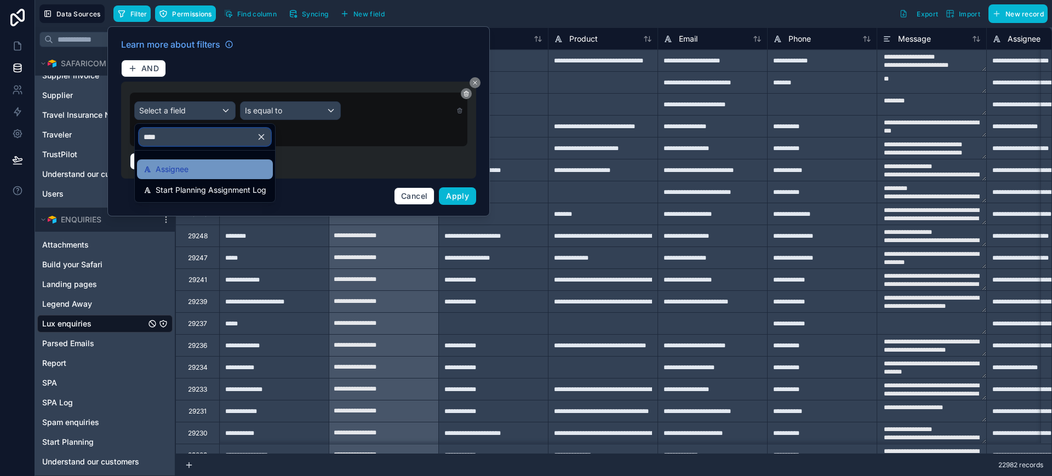
type input "****"
click at [188, 164] on span "Assignee" at bounding box center [172, 169] width 33 height 13
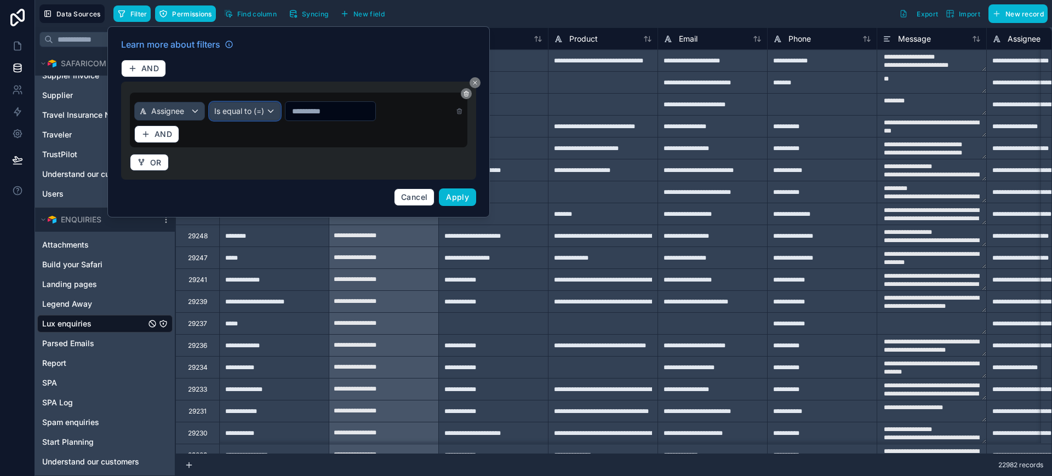
click at [262, 109] on div "Is equal to (=)" at bounding box center [245, 111] width 70 height 18
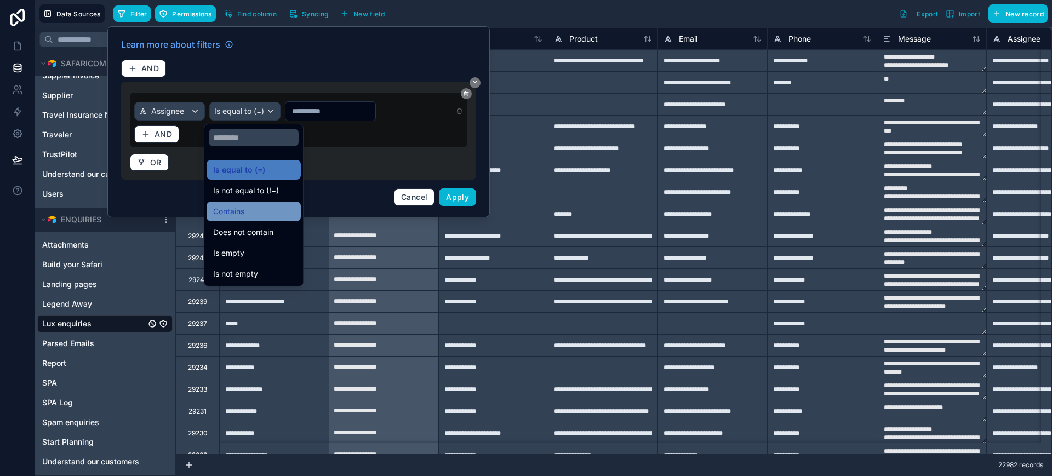
click at [238, 209] on span "Contains" at bounding box center [228, 211] width 31 height 13
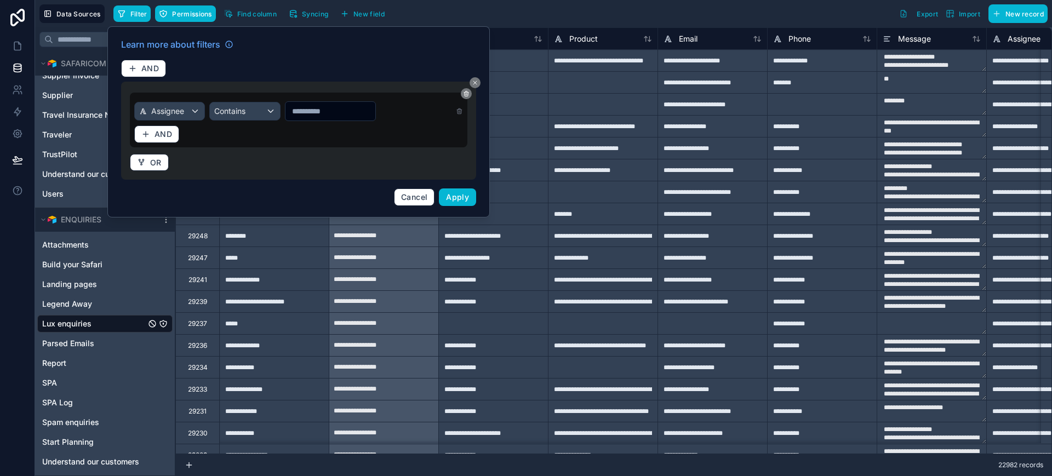
click at [308, 113] on input "text" at bounding box center [330, 111] width 90 height 15
type input "******"
click at [450, 190] on button "Apply" at bounding box center [457, 197] width 37 height 18
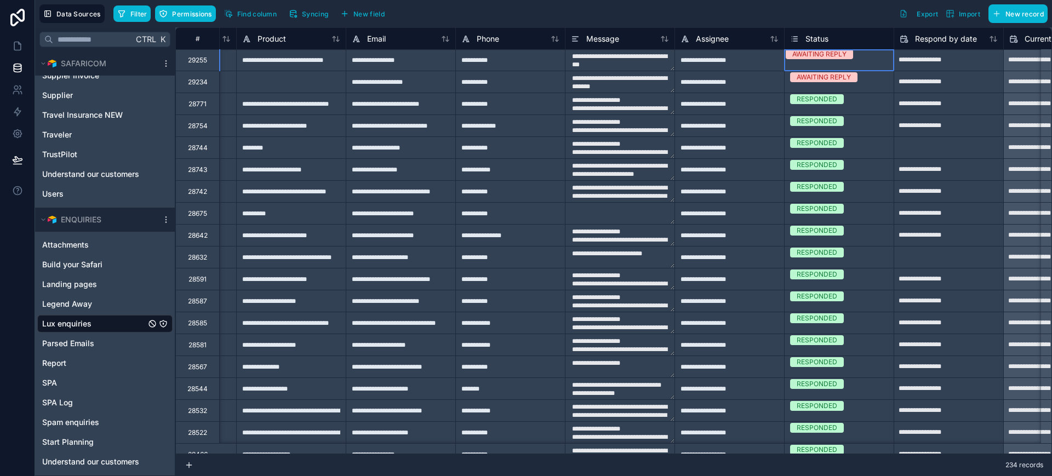
scroll to position [0, 312]
click at [799, 60] on div "AWAITING REPLY" at bounding box center [839, 55] width 109 height 10
click at [828, 58] on div "AWAITING REPLY" at bounding box center [819, 55] width 54 height 10
click at [829, 476] on div "RESPONDED" at bounding box center [526, 482] width 1052 height 13
click at [811, 78] on div "AWAITING REPLY" at bounding box center [819, 77] width 54 height 10
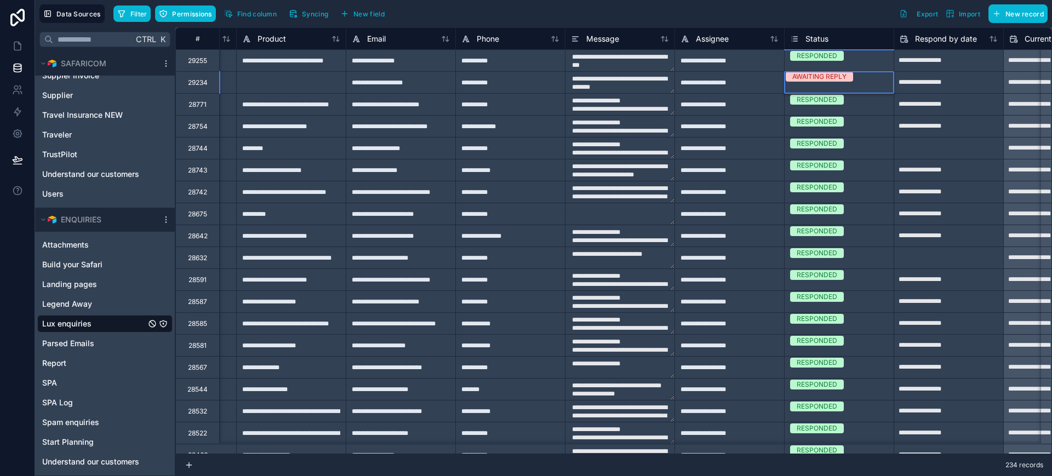
click at [811, 78] on div "AWAITING REPLY" at bounding box center [819, 77] width 54 height 10
click at [830, 476] on div "RESPONDED" at bounding box center [526, 482] width 1052 height 13
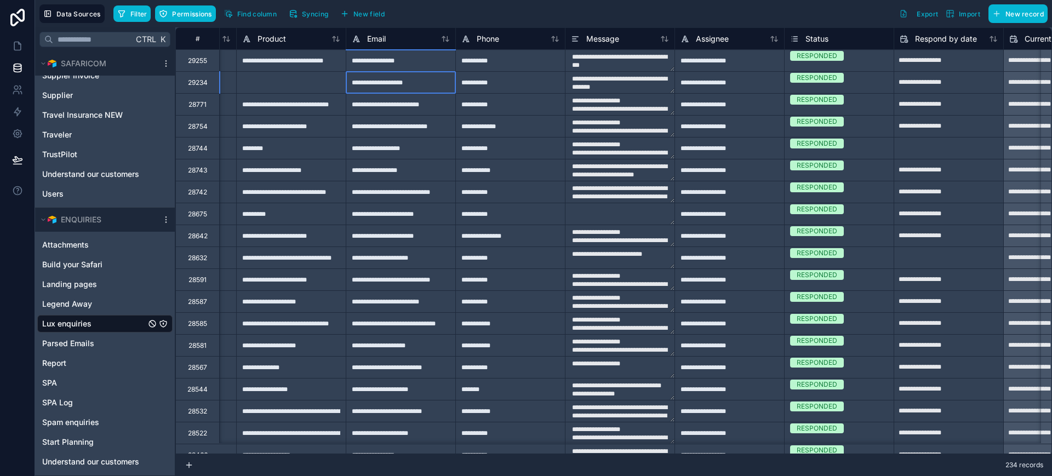
click at [413, 80] on div "**********" at bounding box center [401, 82] width 110 height 22
click at [413, 80] on input "**********" at bounding box center [400, 82] width 109 height 21
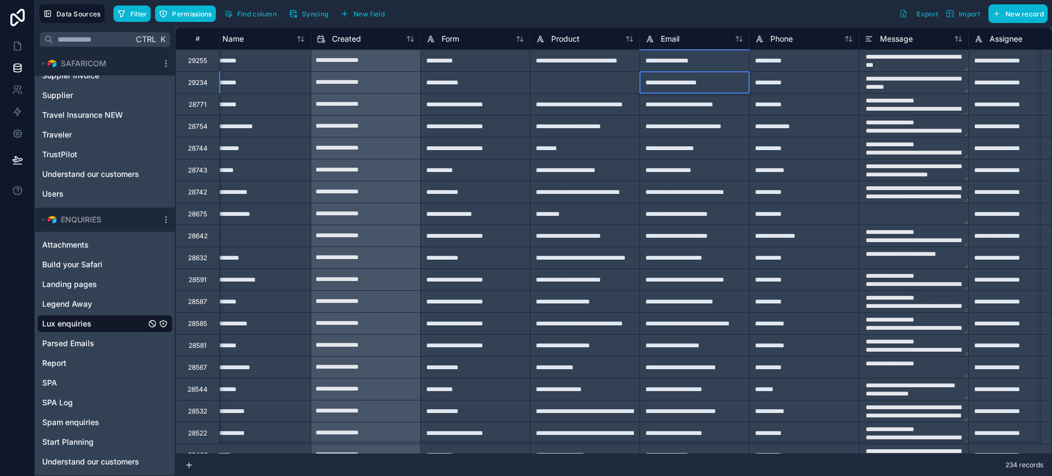
scroll to position [0, 0]
